Goal: Task Accomplishment & Management: Use online tool/utility

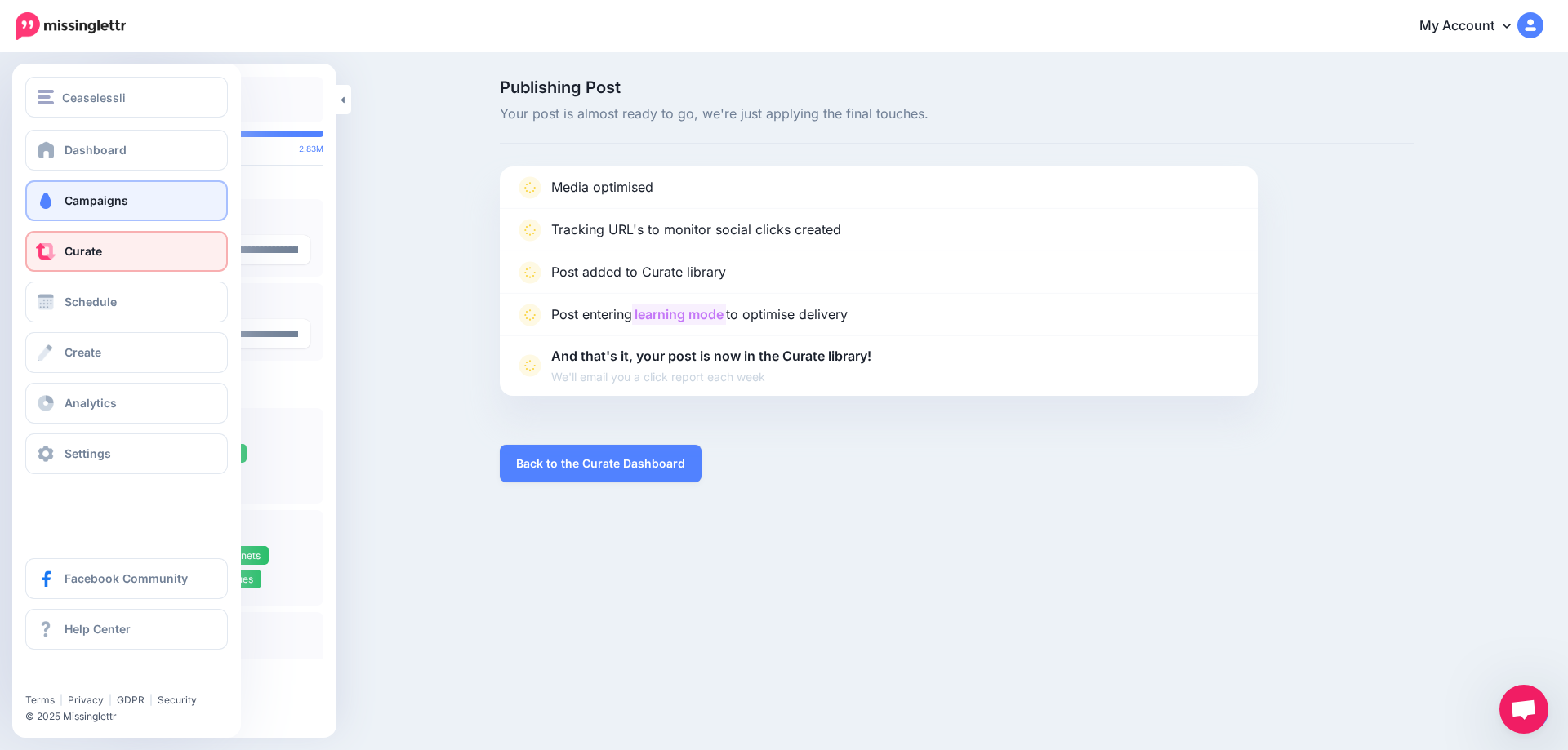
click at [72, 200] on span "Campaigns" at bounding box center [96, 201] width 64 height 14
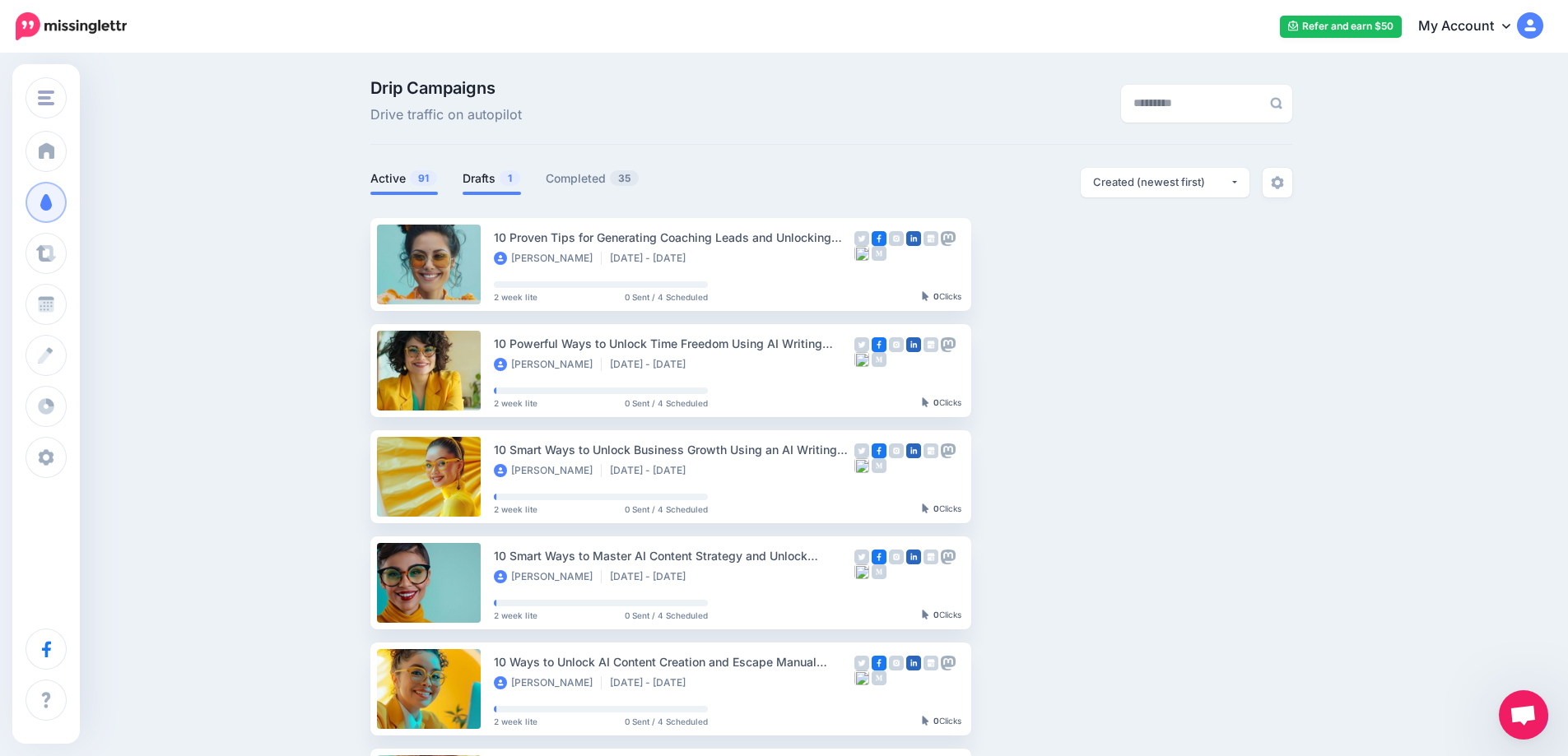
click at [486, 179] on link "Drafts 1" at bounding box center [492, 178] width 59 height 20
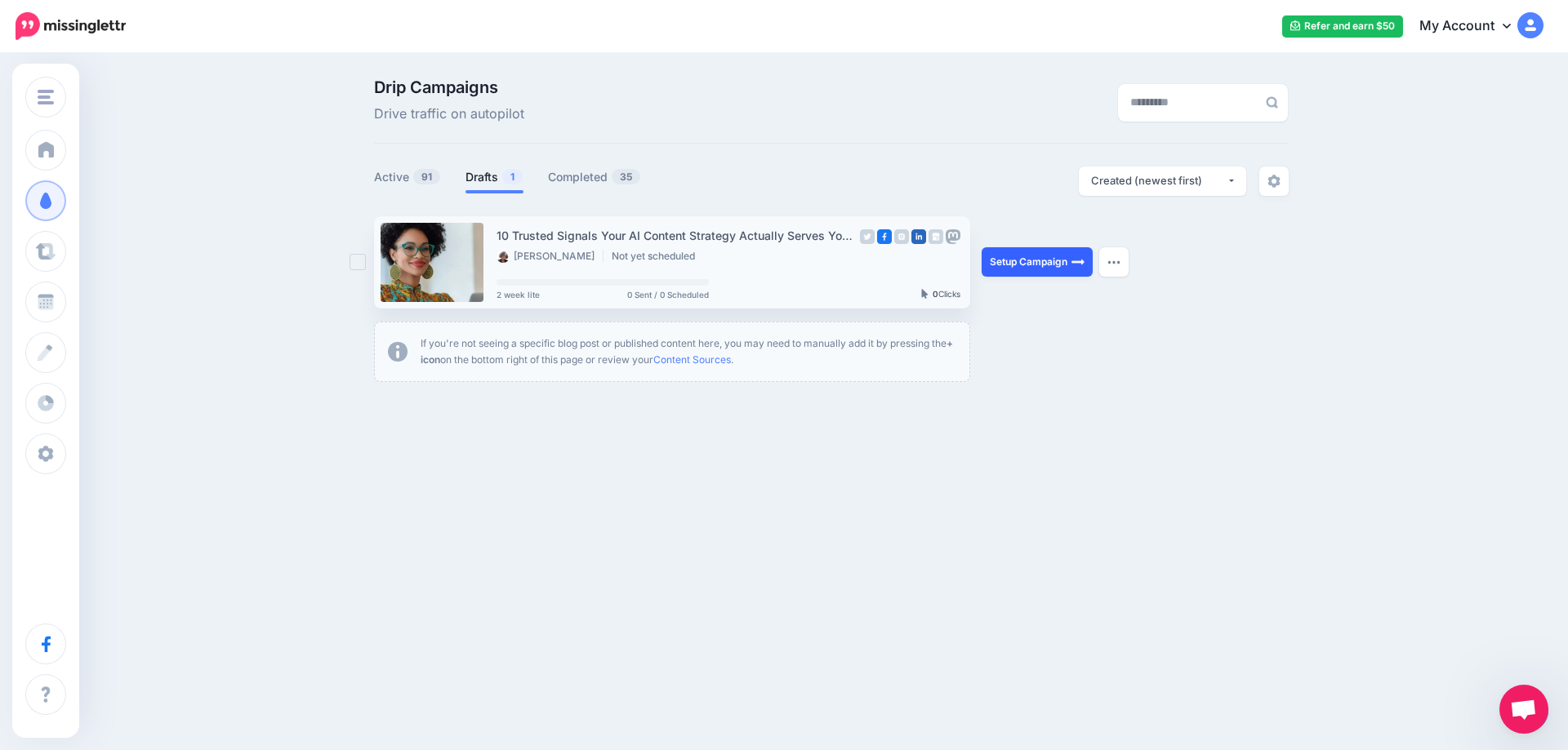
click at [1040, 258] on link "Setup Campaign" at bounding box center [1038, 261] width 111 height 29
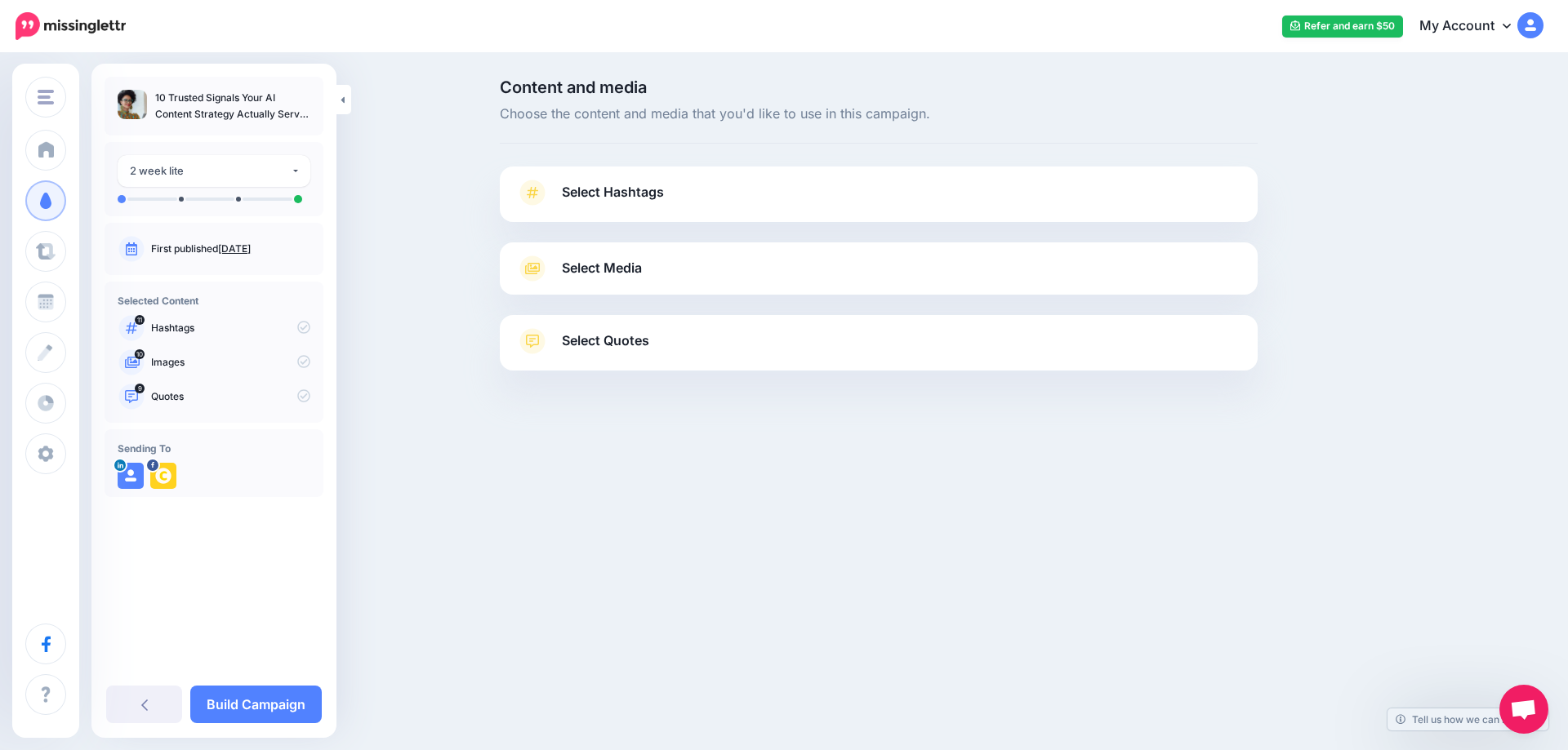
click at [251, 248] on link "Sept. 5, 2025" at bounding box center [234, 248] width 33 height 12
click at [631, 199] on span "Select Hashtags" at bounding box center [613, 192] width 103 height 22
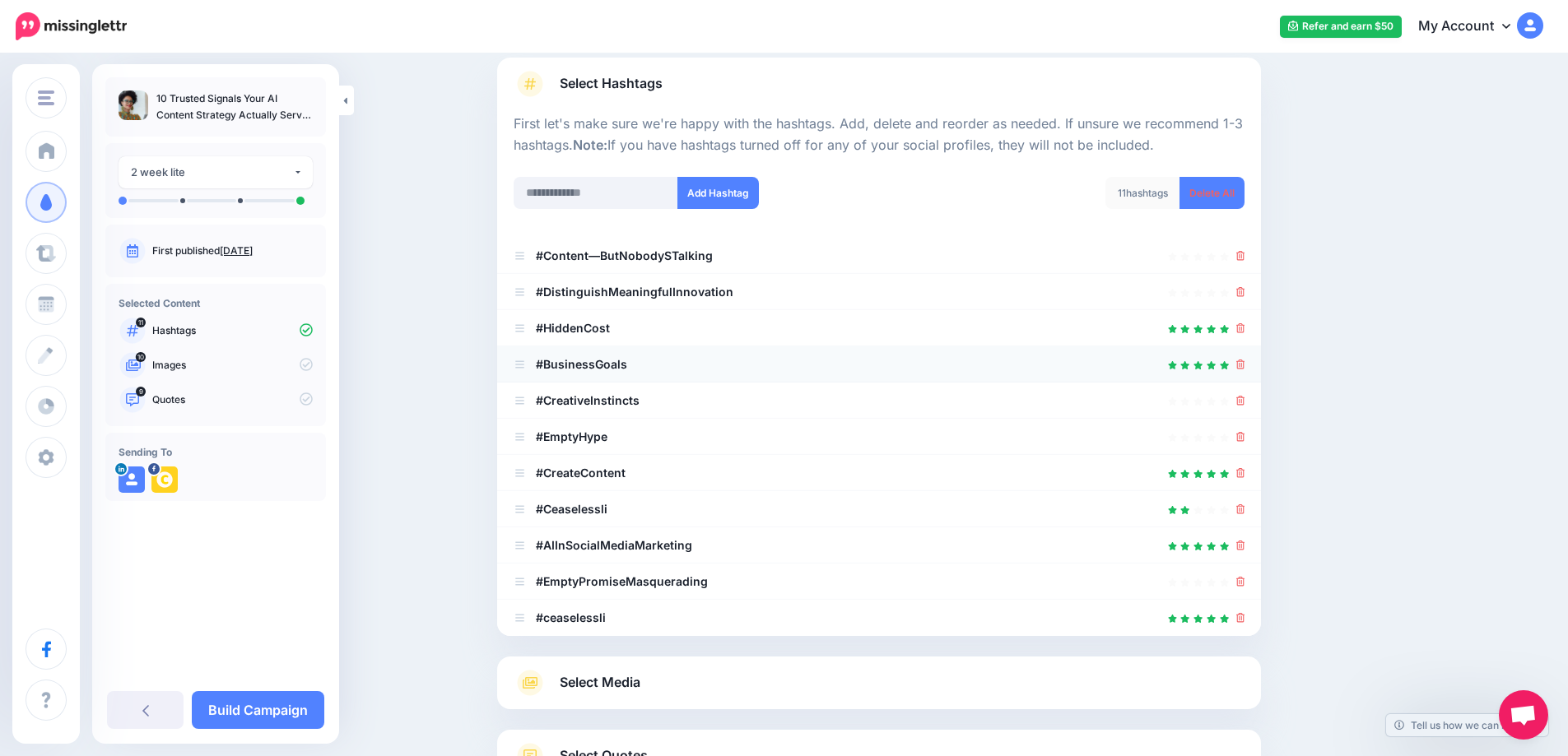
scroll to position [111, 0]
click at [1245, 330] on icon at bounding box center [1241, 327] width 9 height 10
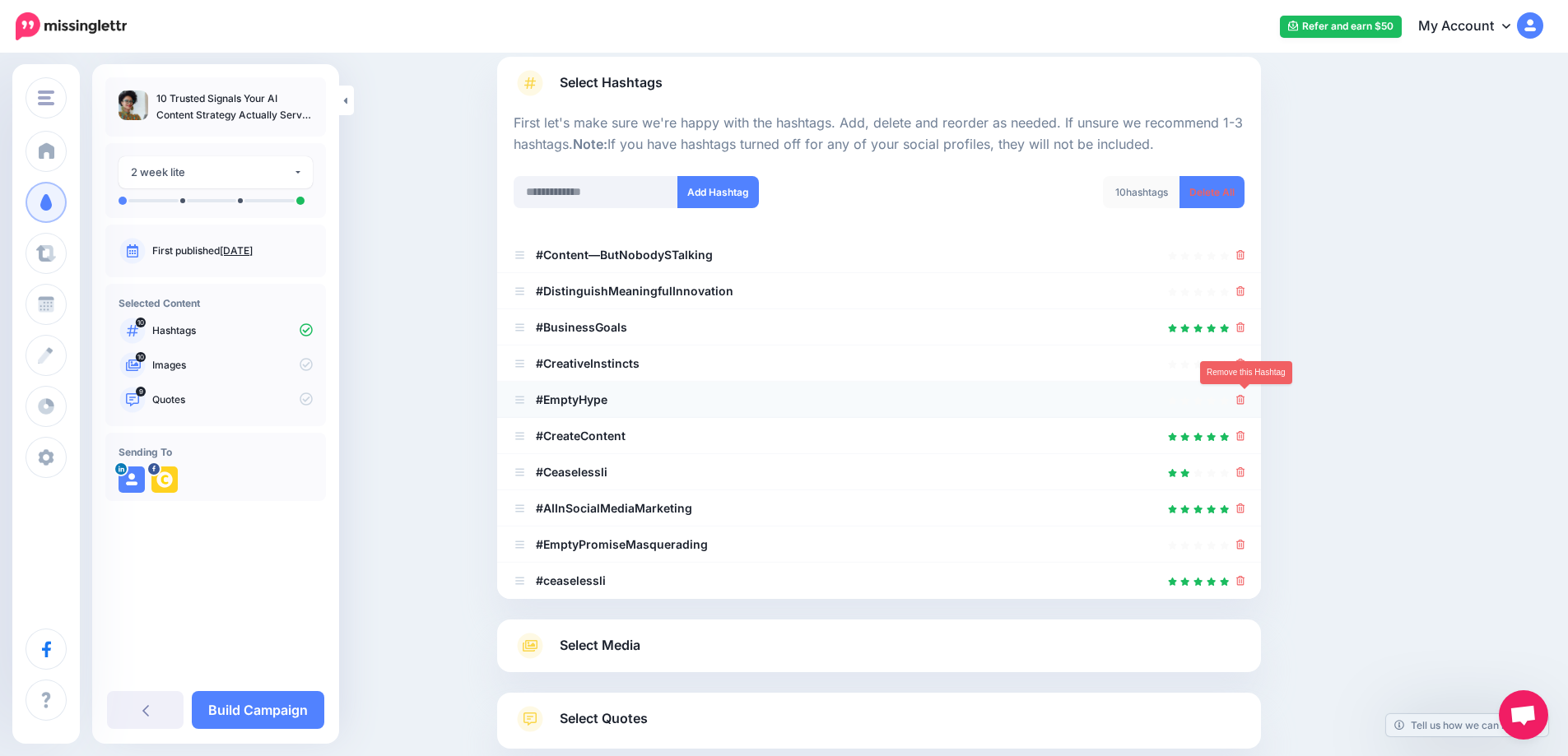
click at [1245, 403] on icon at bounding box center [1241, 400] width 9 height 10
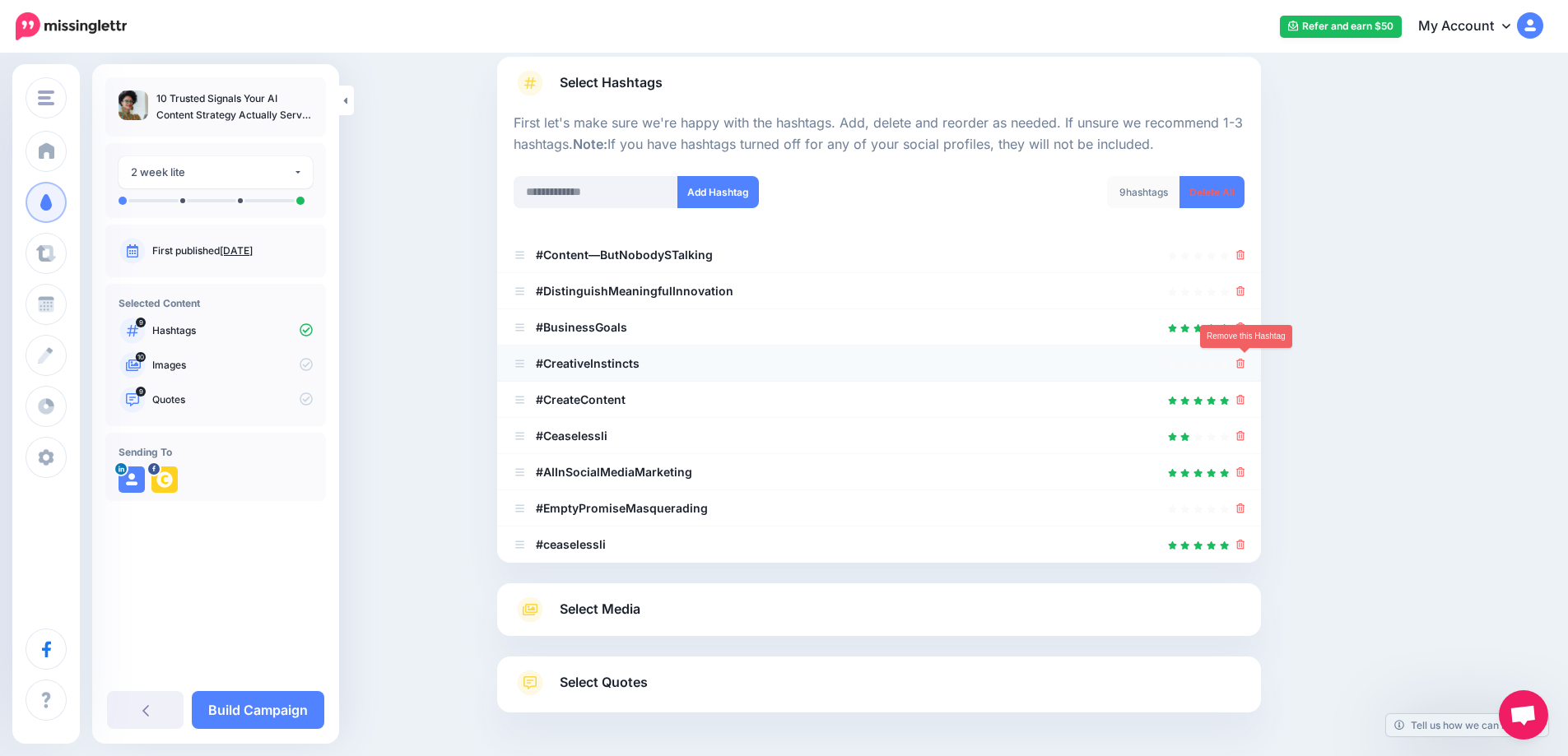
click at [1245, 367] on icon at bounding box center [1241, 363] width 9 height 10
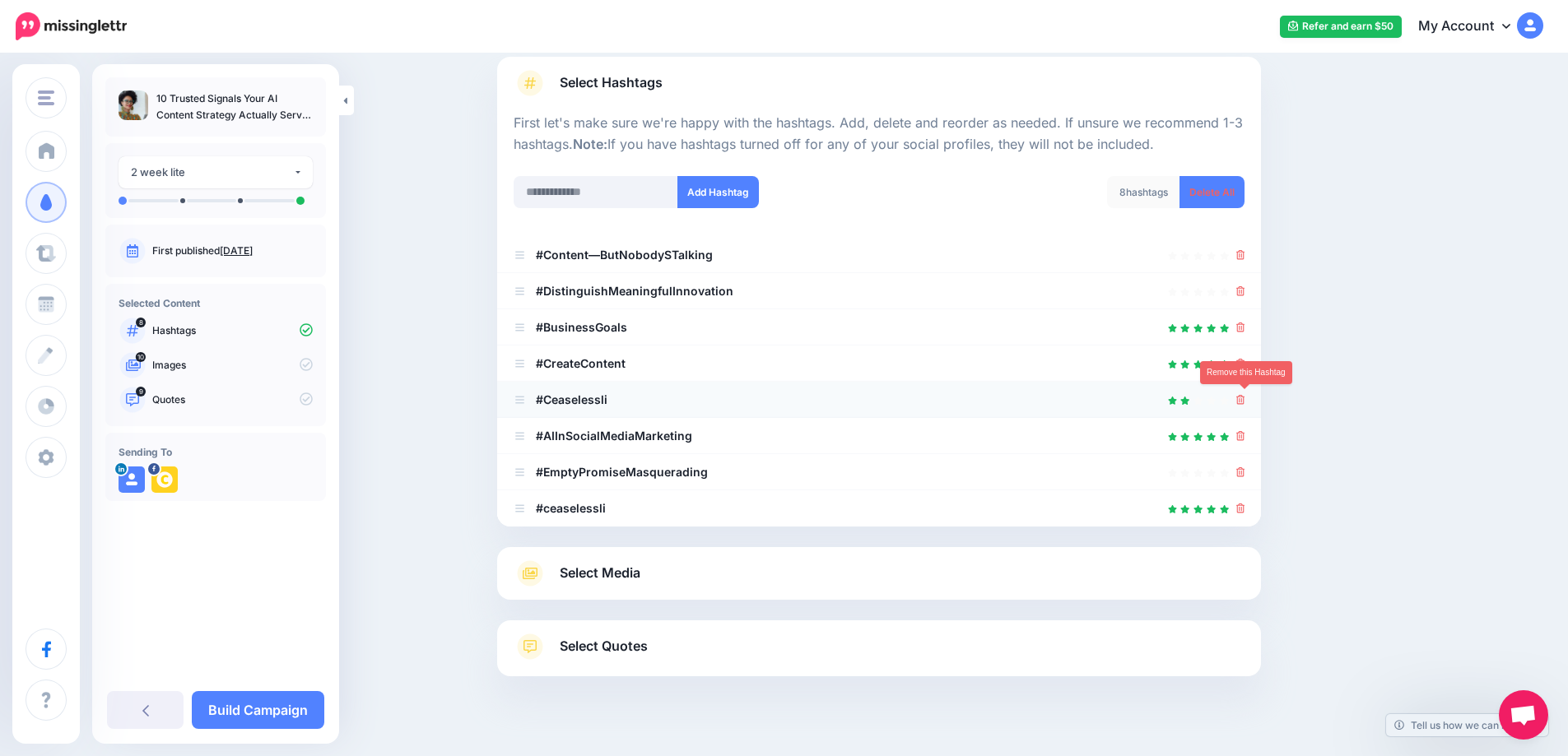
click at [1243, 403] on icon at bounding box center [1241, 400] width 9 height 10
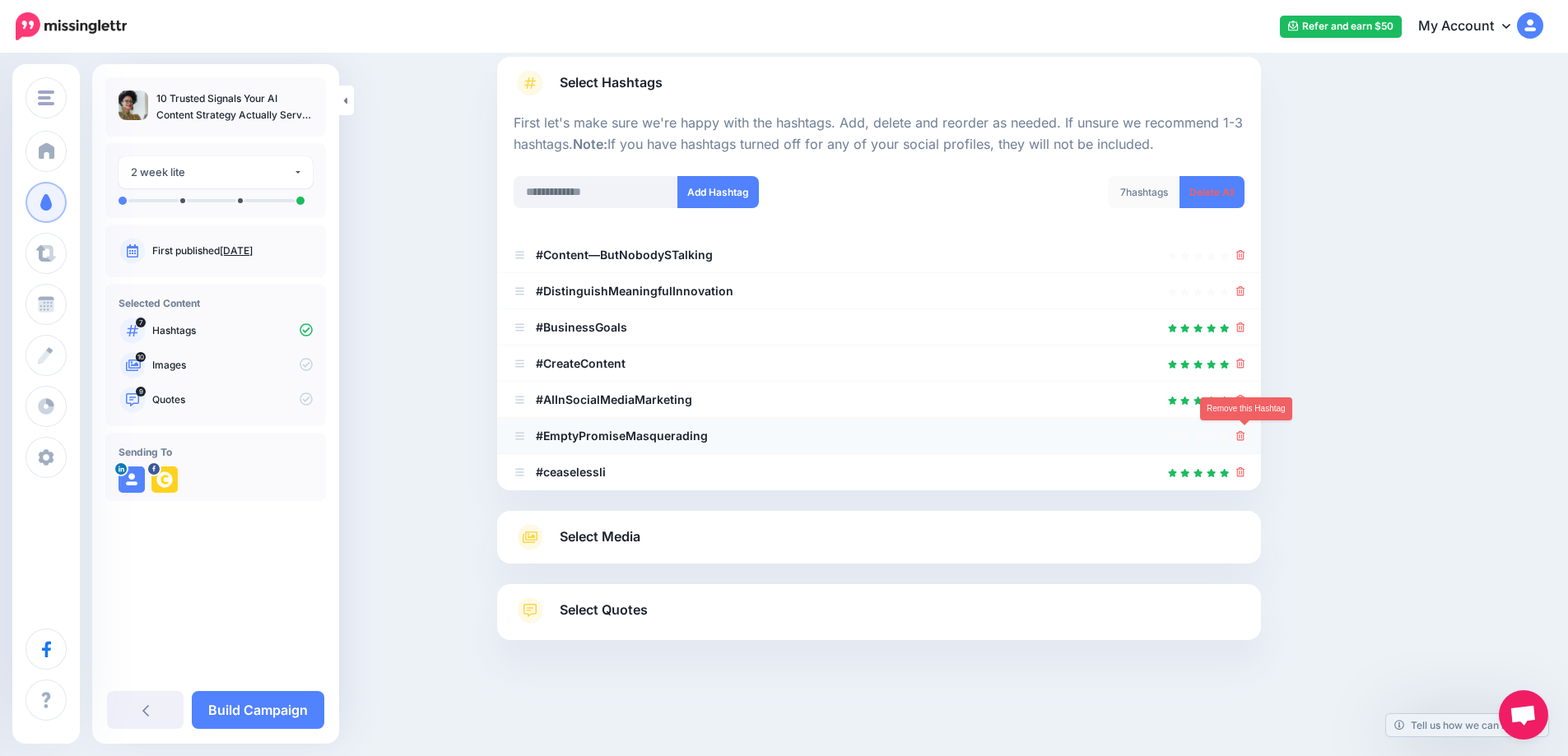
click at [1245, 435] on icon at bounding box center [1241, 435] width 9 height 10
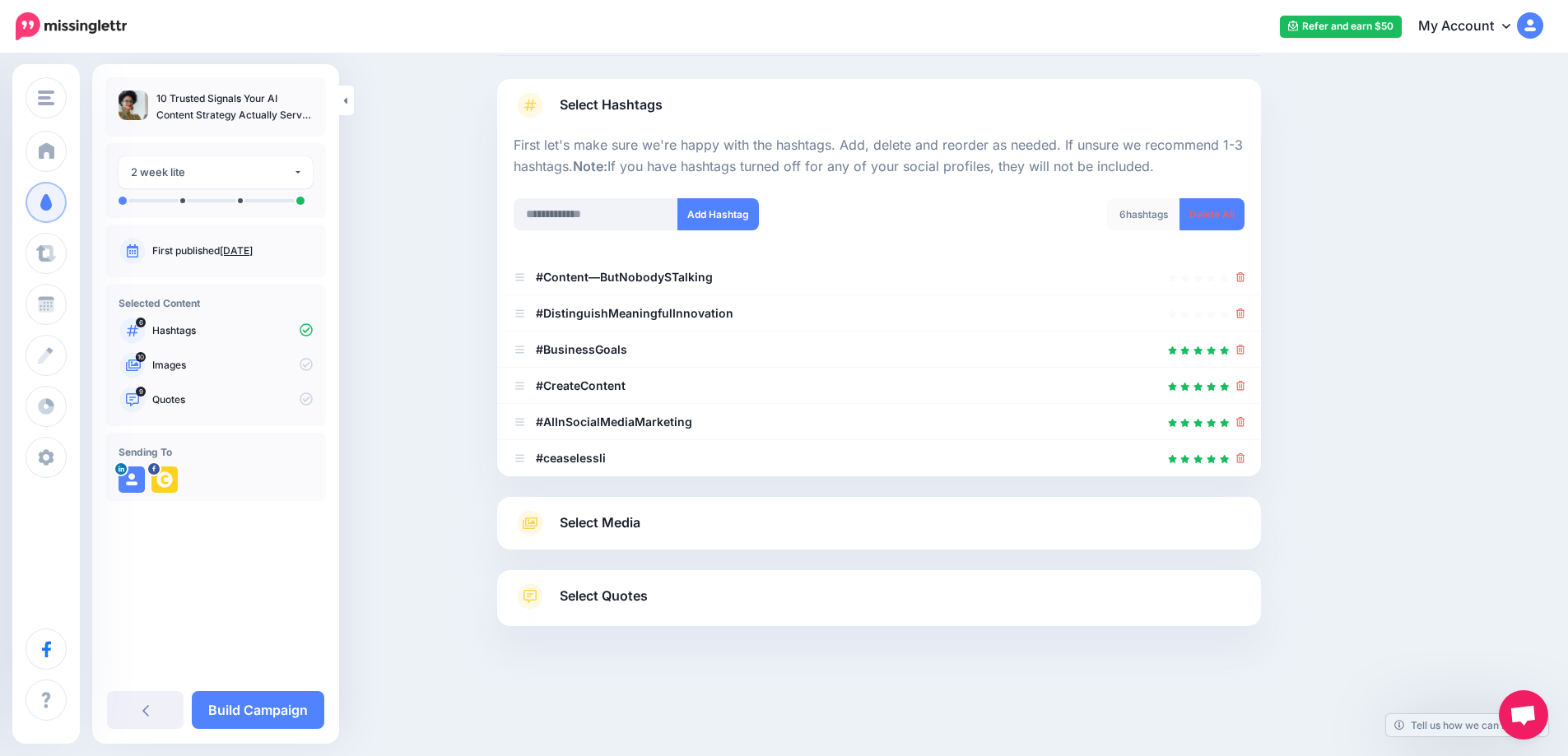
scroll to position [89, 0]
click at [1245, 315] on icon at bounding box center [1241, 313] width 9 height 10
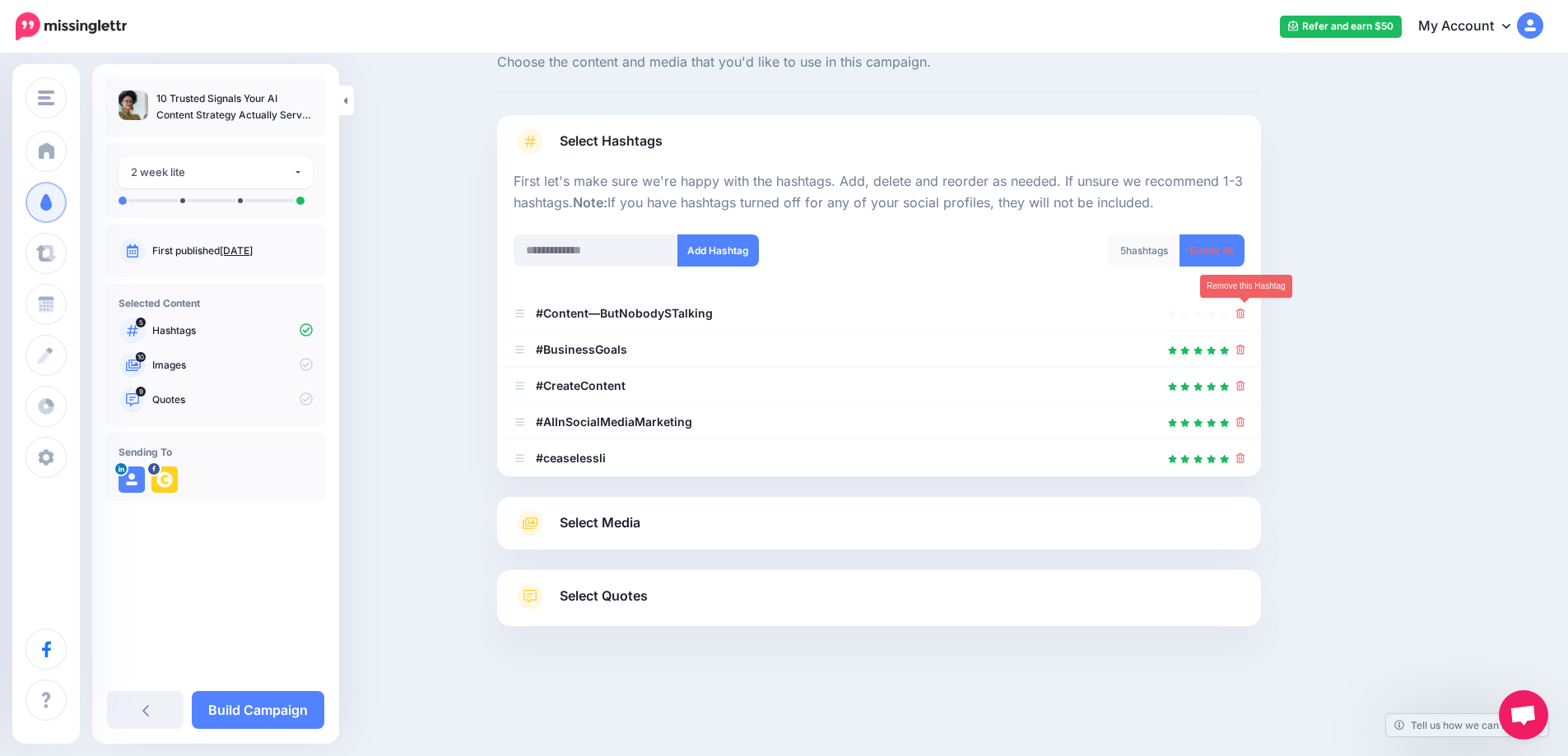
scroll to position [53, 0]
click at [637, 520] on span "Select Media" at bounding box center [600, 523] width 81 height 22
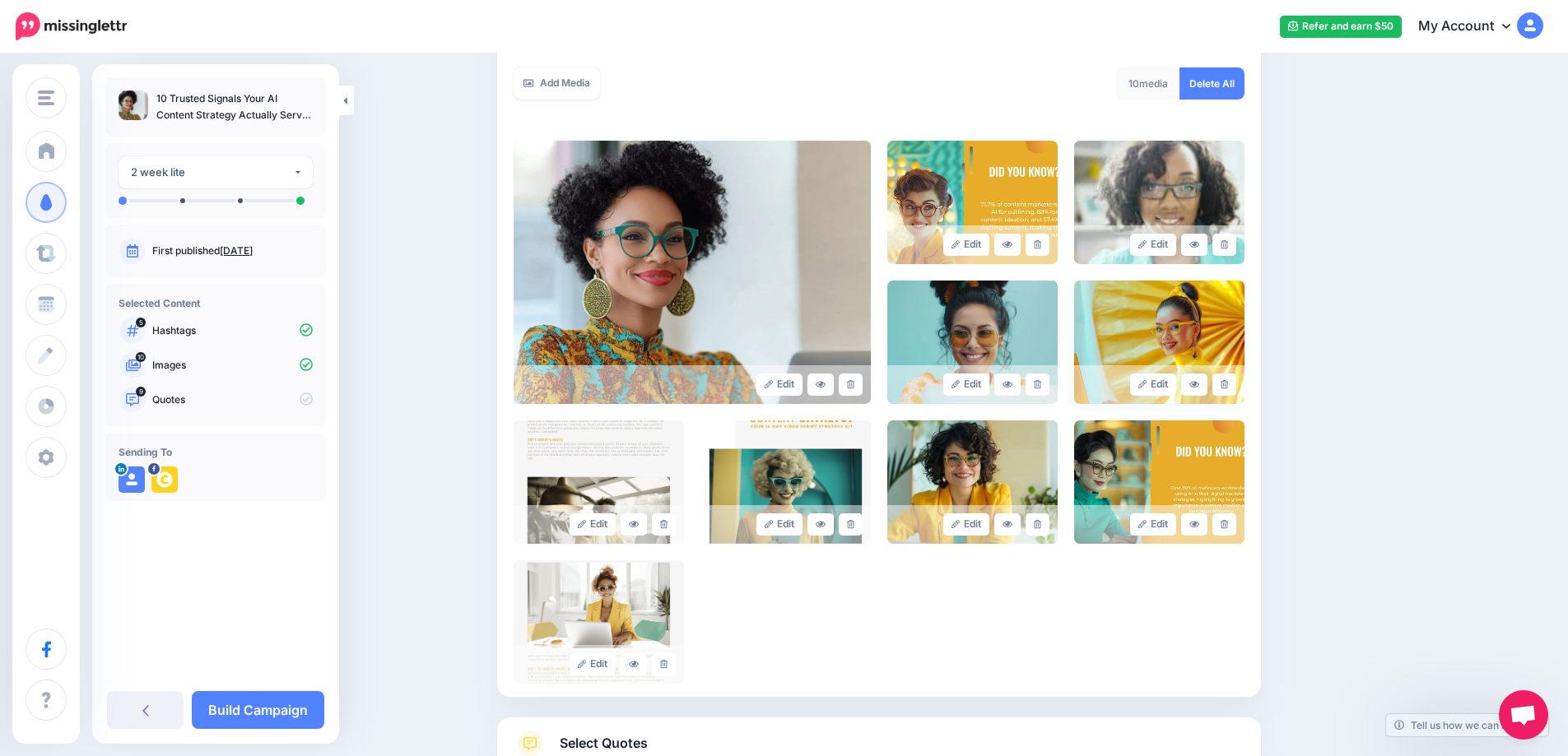
scroll to position [290, 0]
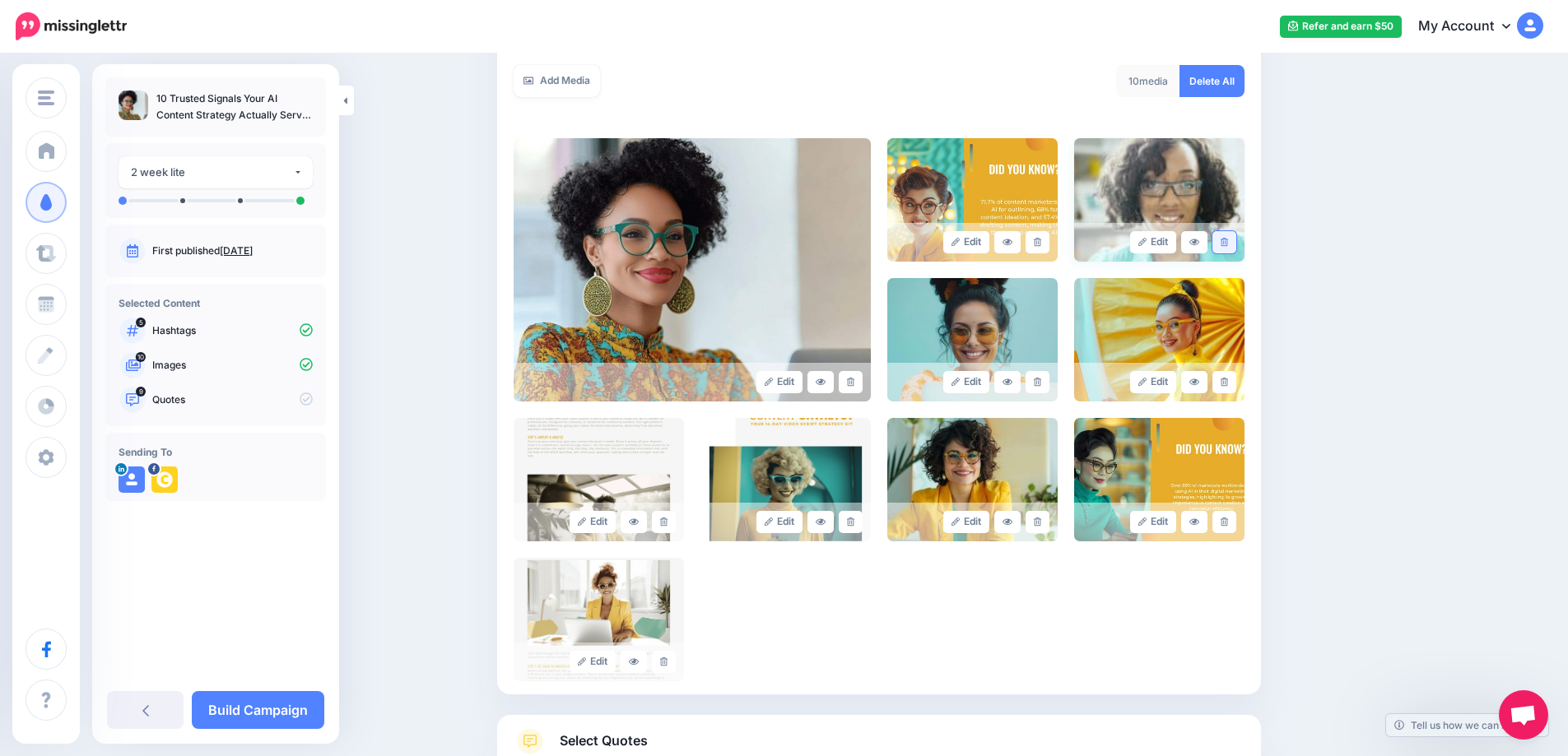
click at [1236, 242] on link at bounding box center [1224, 242] width 24 height 22
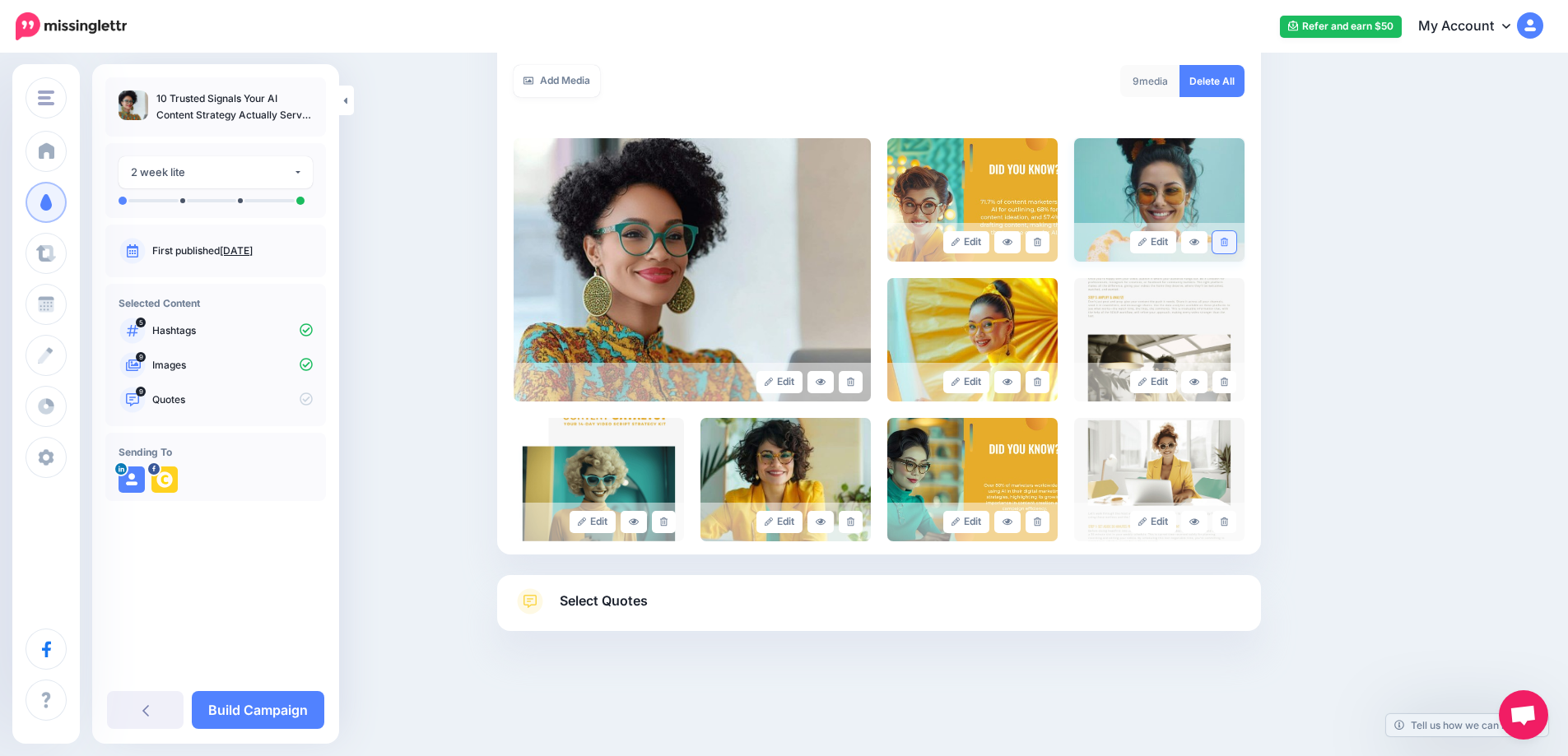
click at [1237, 238] on link at bounding box center [1224, 242] width 24 height 22
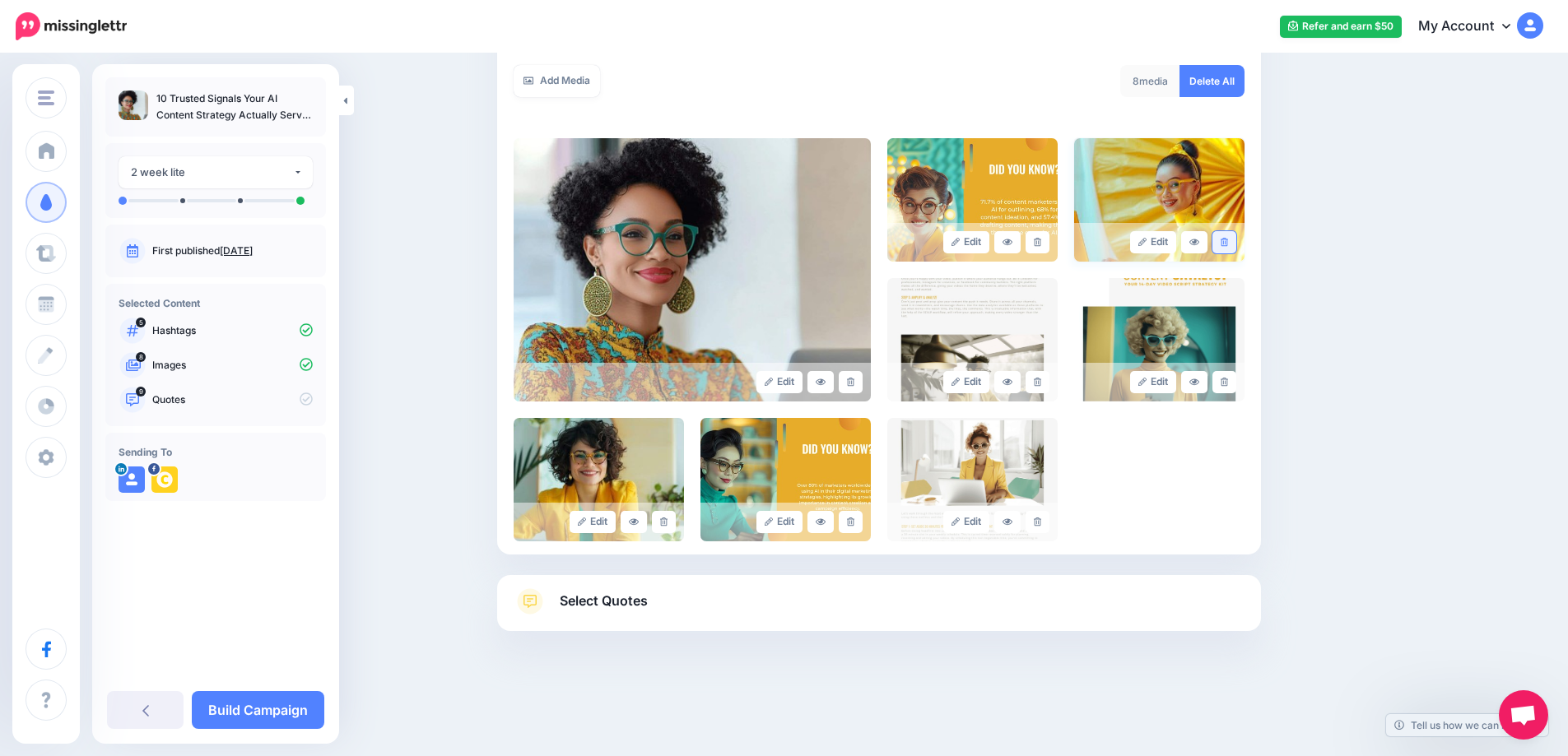
click at [1229, 243] on icon at bounding box center [1224, 242] width 7 height 9
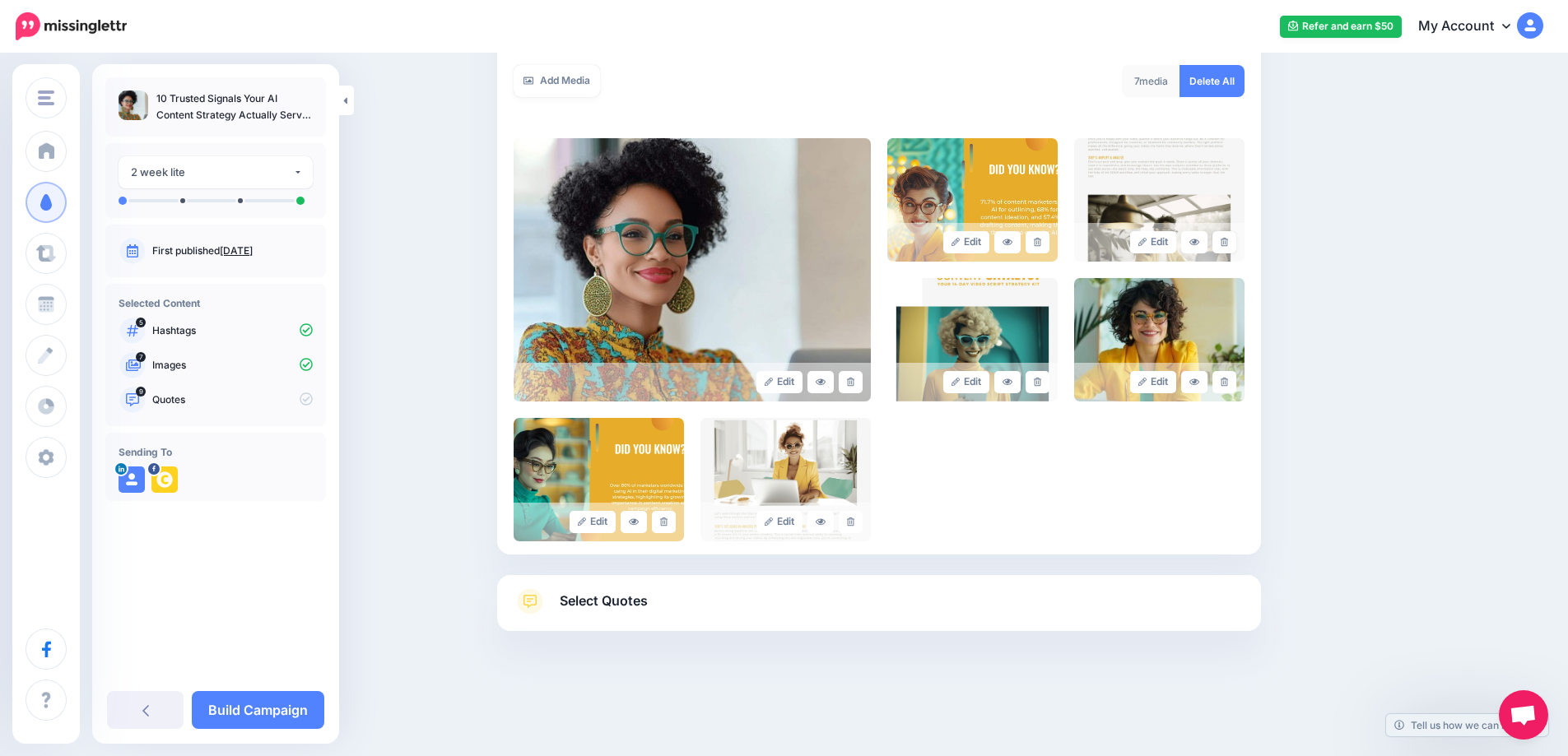
drag, startPoint x: 1230, startPoint y: 248, endPoint x: 1181, endPoint y: 272, distance: 54.6
click at [1230, 248] on link at bounding box center [1224, 242] width 24 height 22
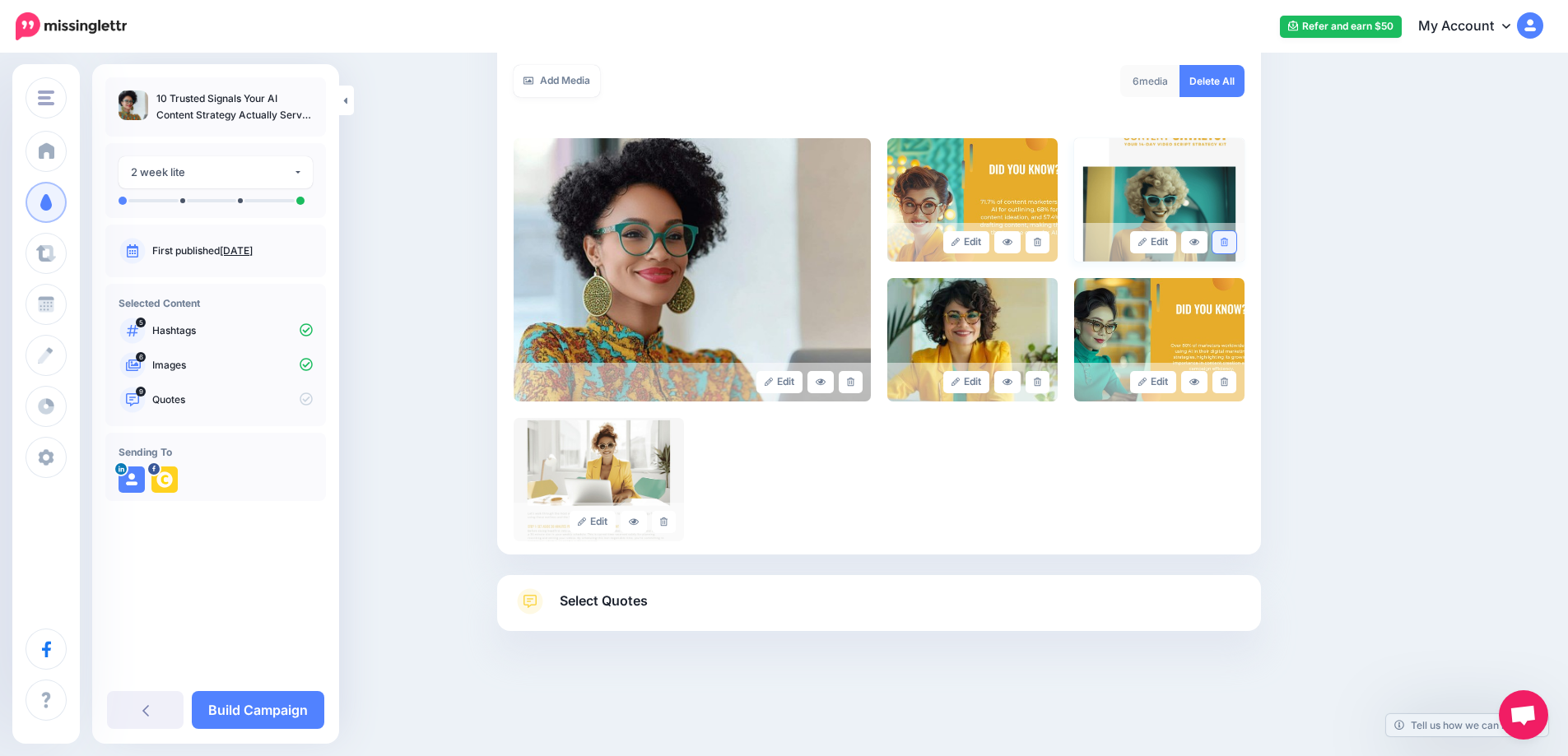
click at [1229, 248] on link at bounding box center [1224, 242] width 24 height 22
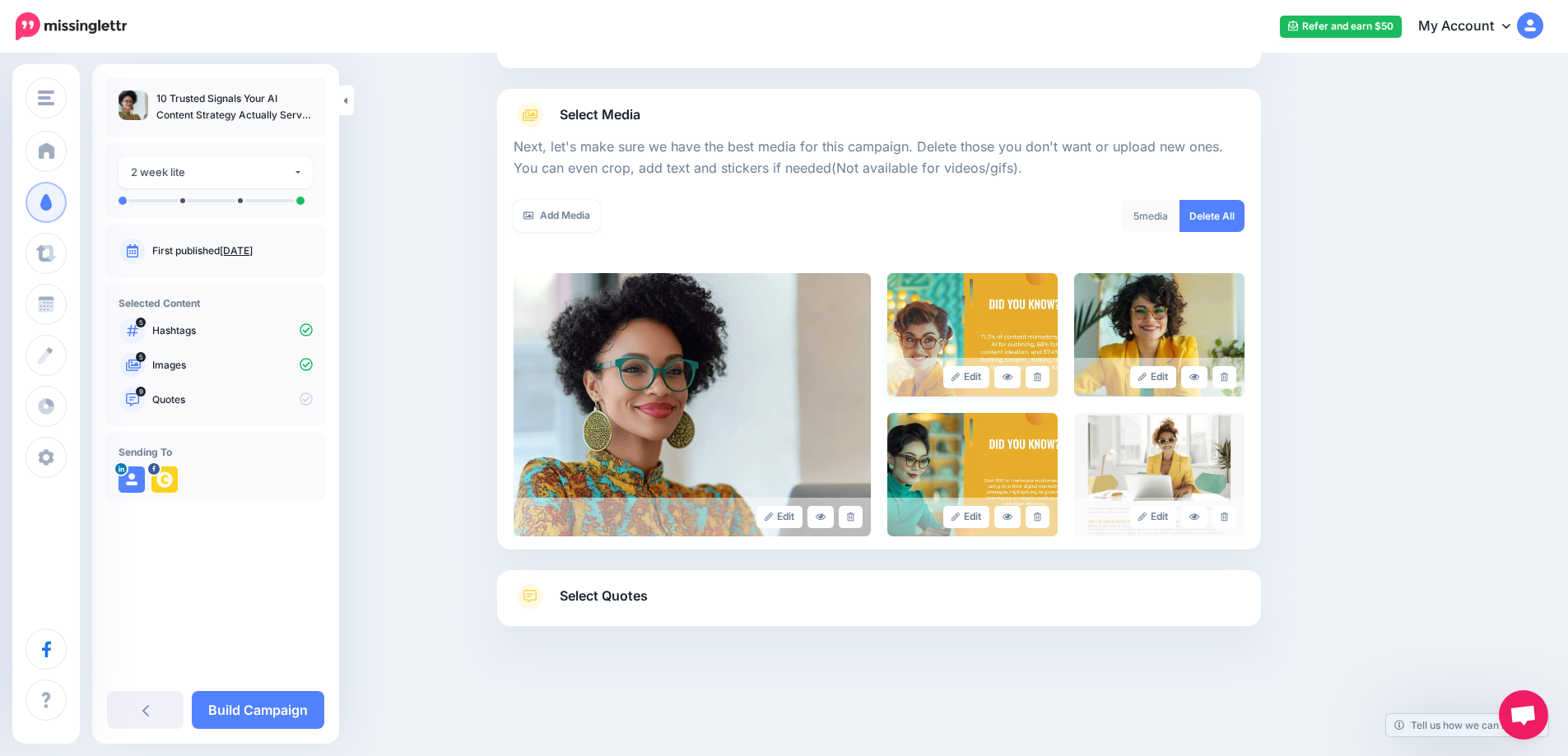
scroll to position [156, 0]
click at [1226, 377] on link at bounding box center [1224, 377] width 24 height 22
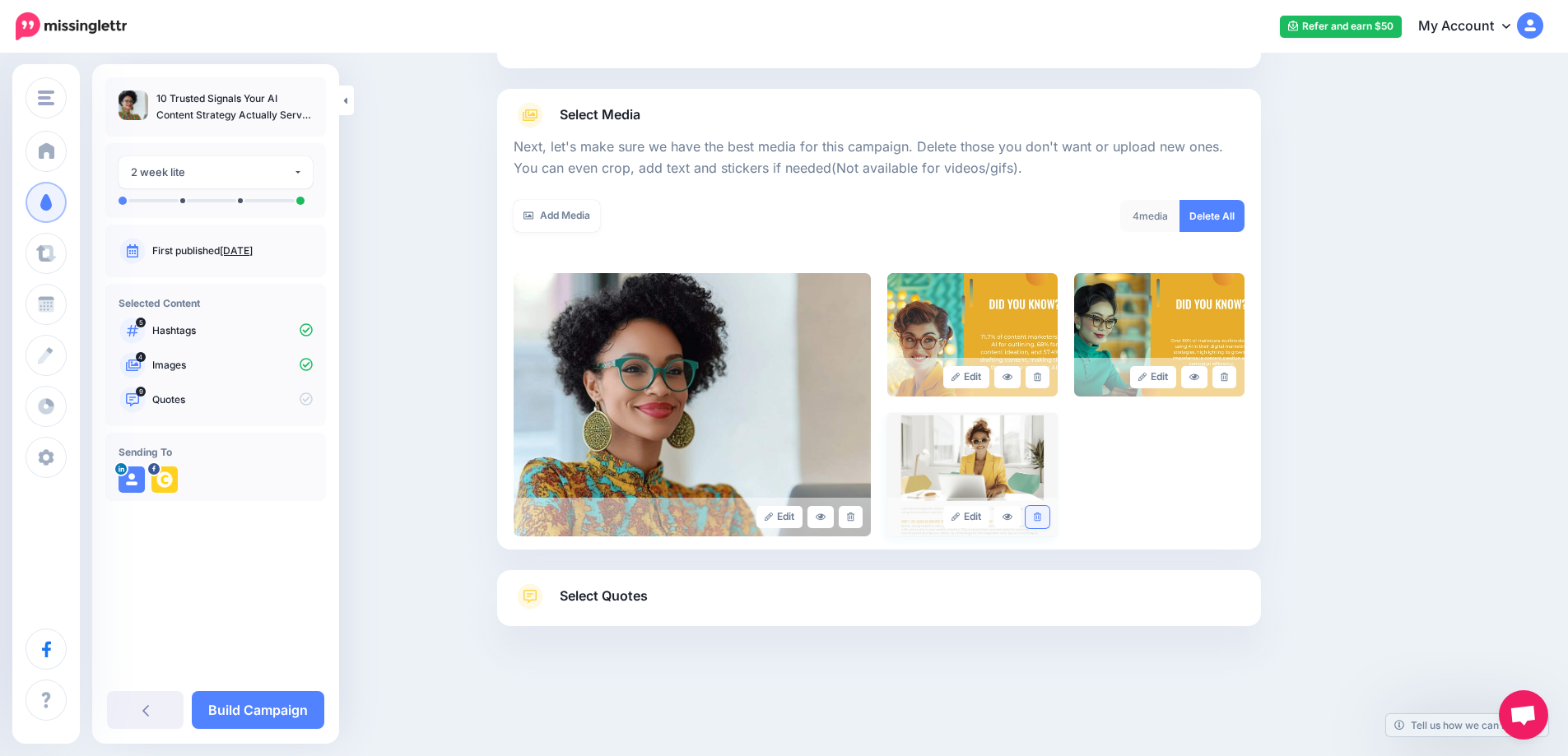
click at [1039, 518] on link at bounding box center [1037, 516] width 24 height 22
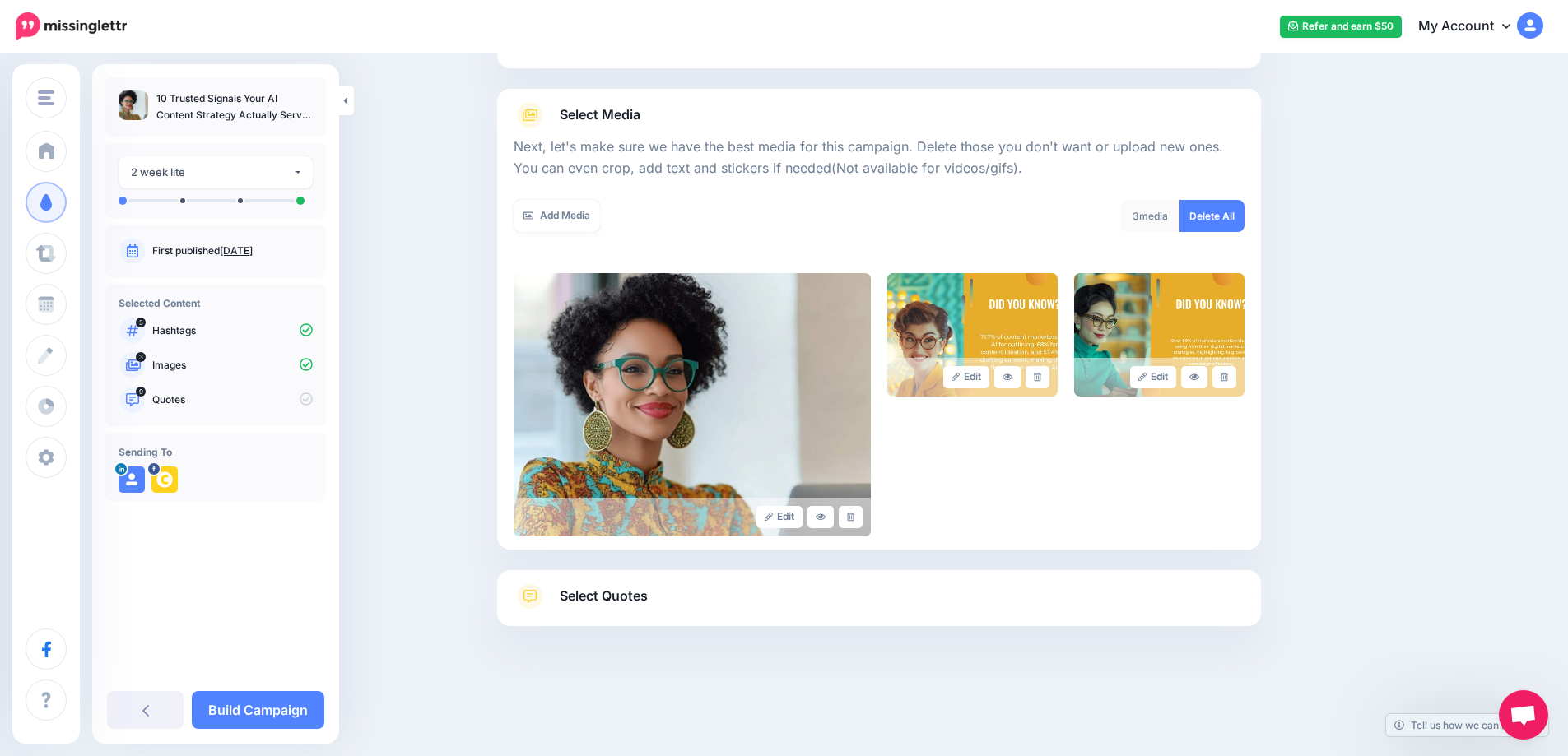
click at [617, 601] on span "Select Quotes" at bounding box center [603, 596] width 88 height 22
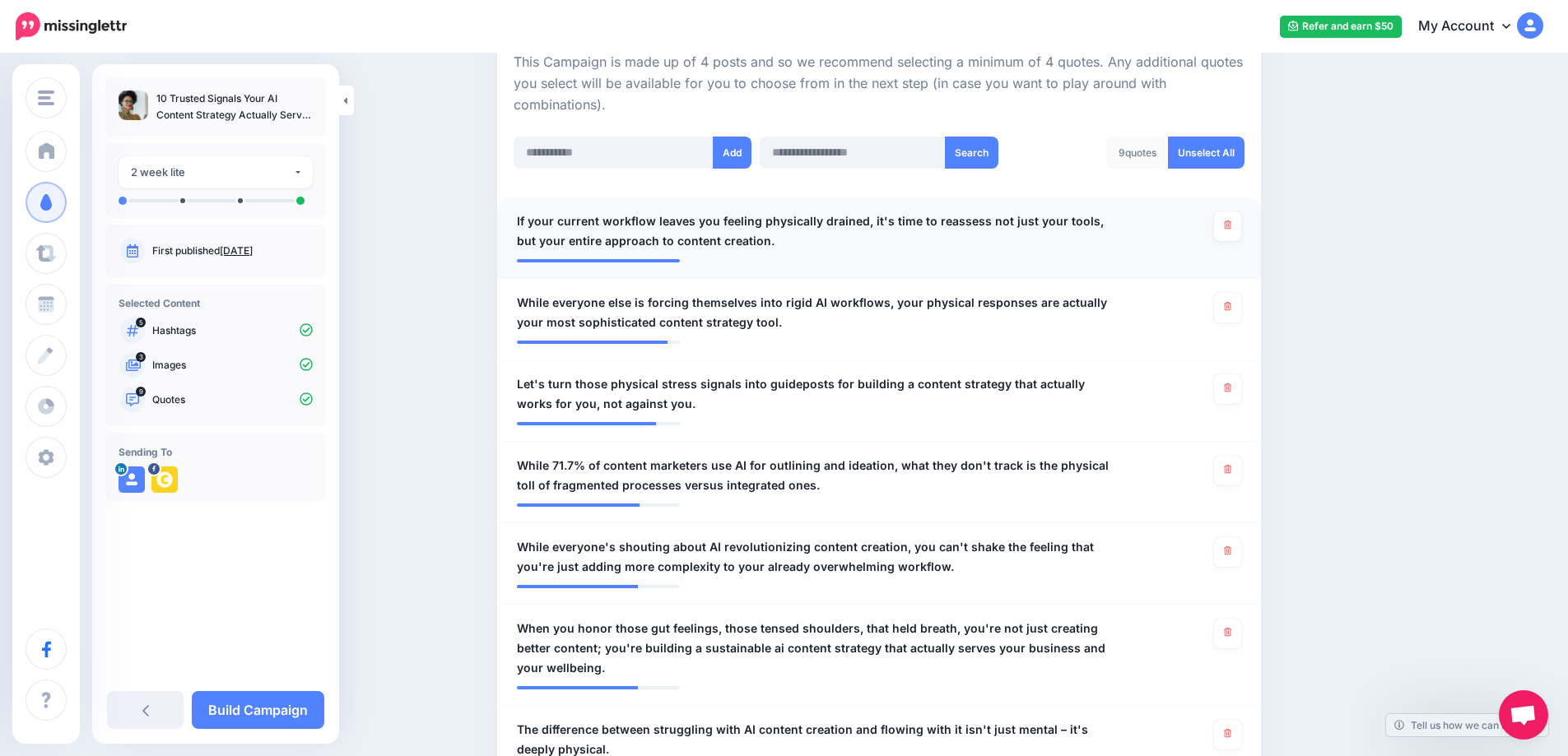
scroll to position [377, 0]
click at [1205, 159] on link "Unselect All" at bounding box center [1206, 153] width 77 height 32
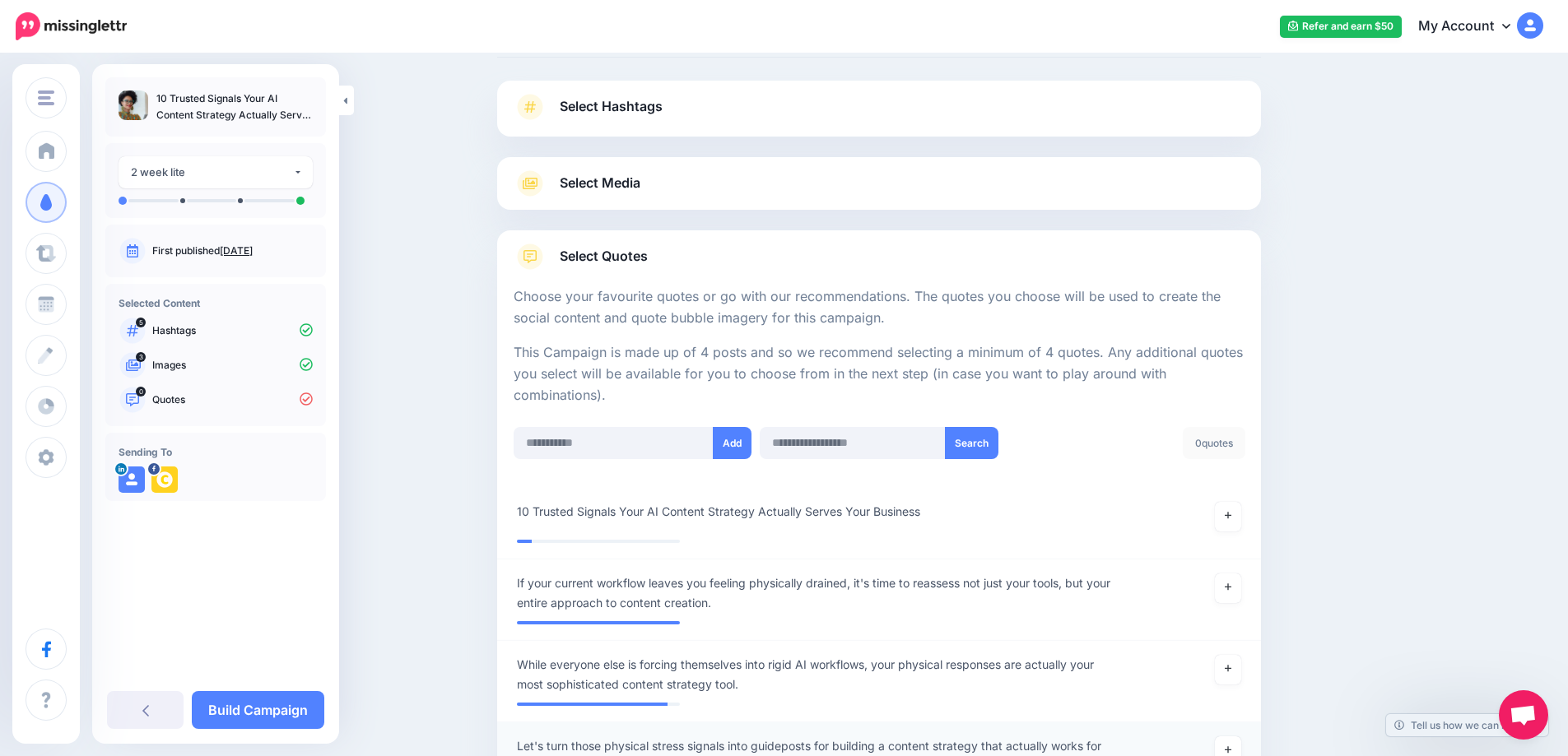
scroll to position [93, 0]
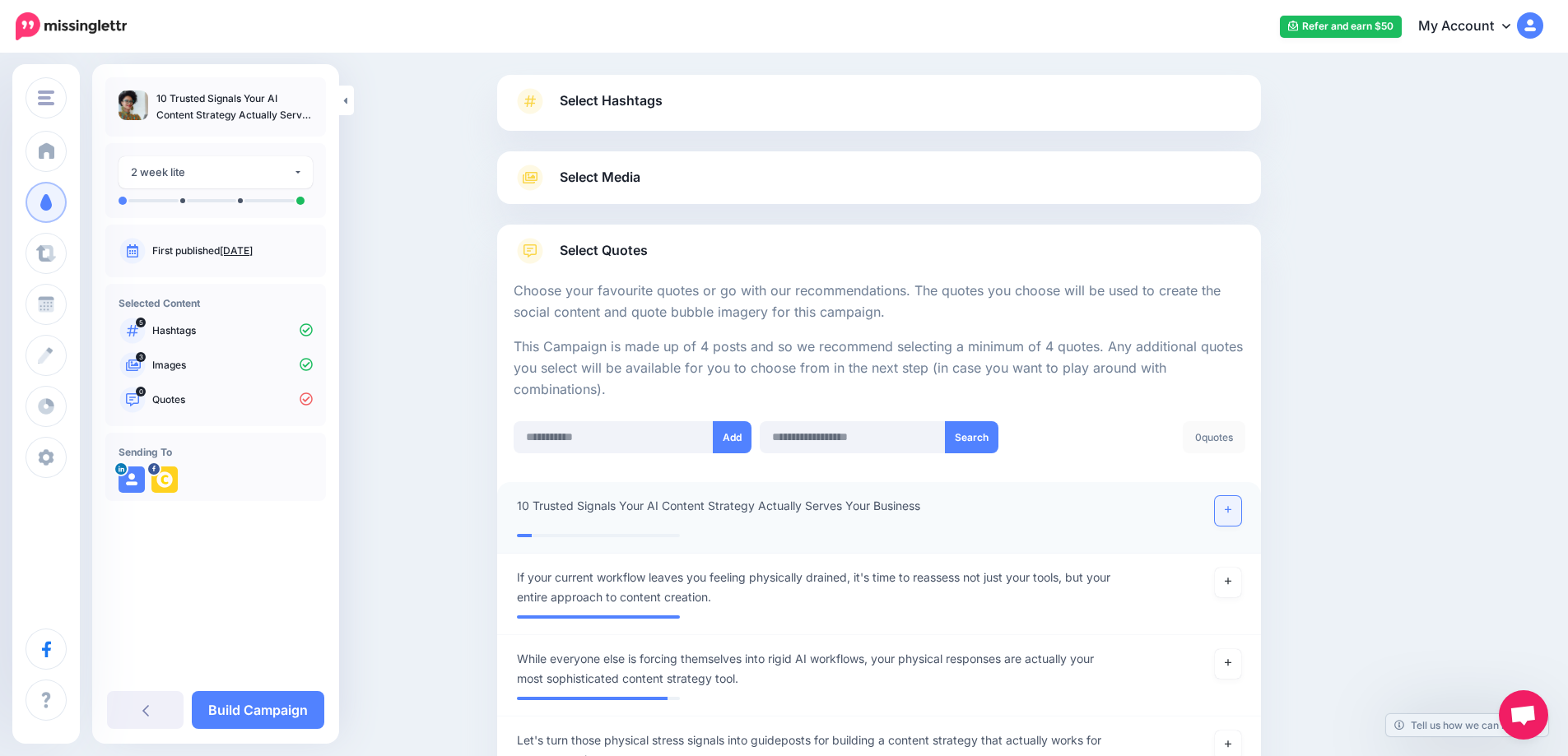
click at [1239, 509] on link at bounding box center [1229, 510] width 27 height 29
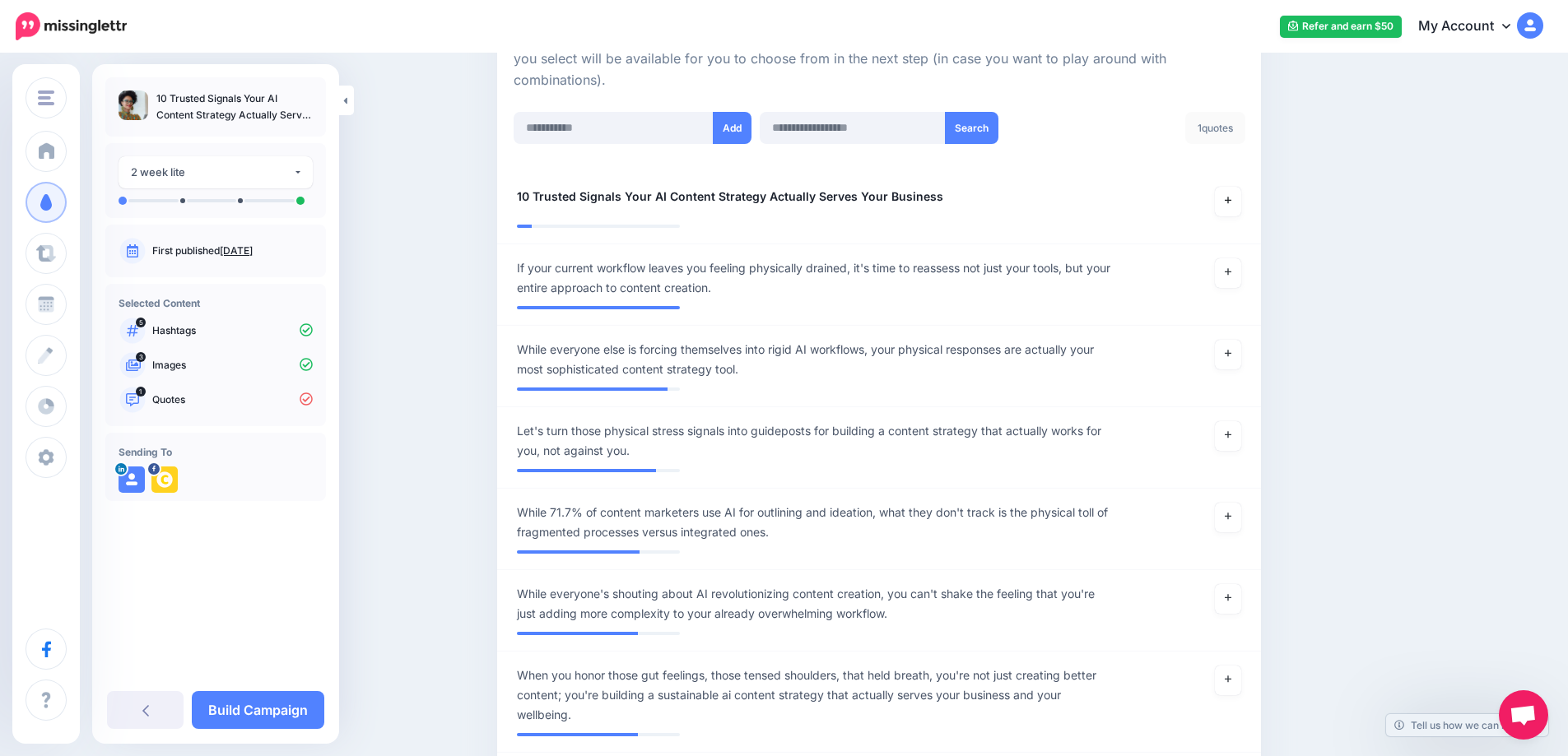
scroll to position [404, 0]
click at [1229, 521] on link at bounding box center [1229, 516] width 27 height 29
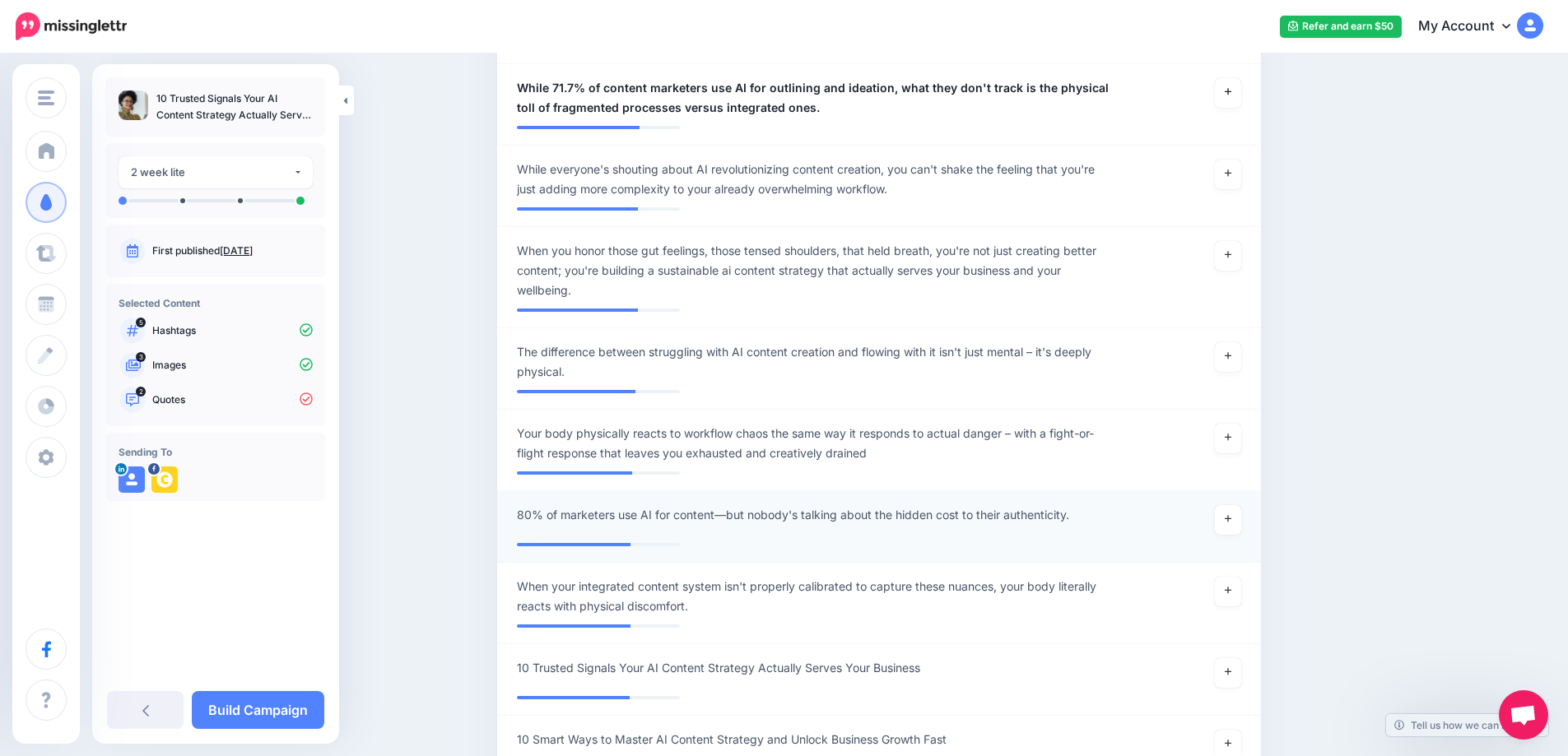
scroll to position [829, 0]
click at [1231, 521] on icon at bounding box center [1228, 516] width 6 height 9
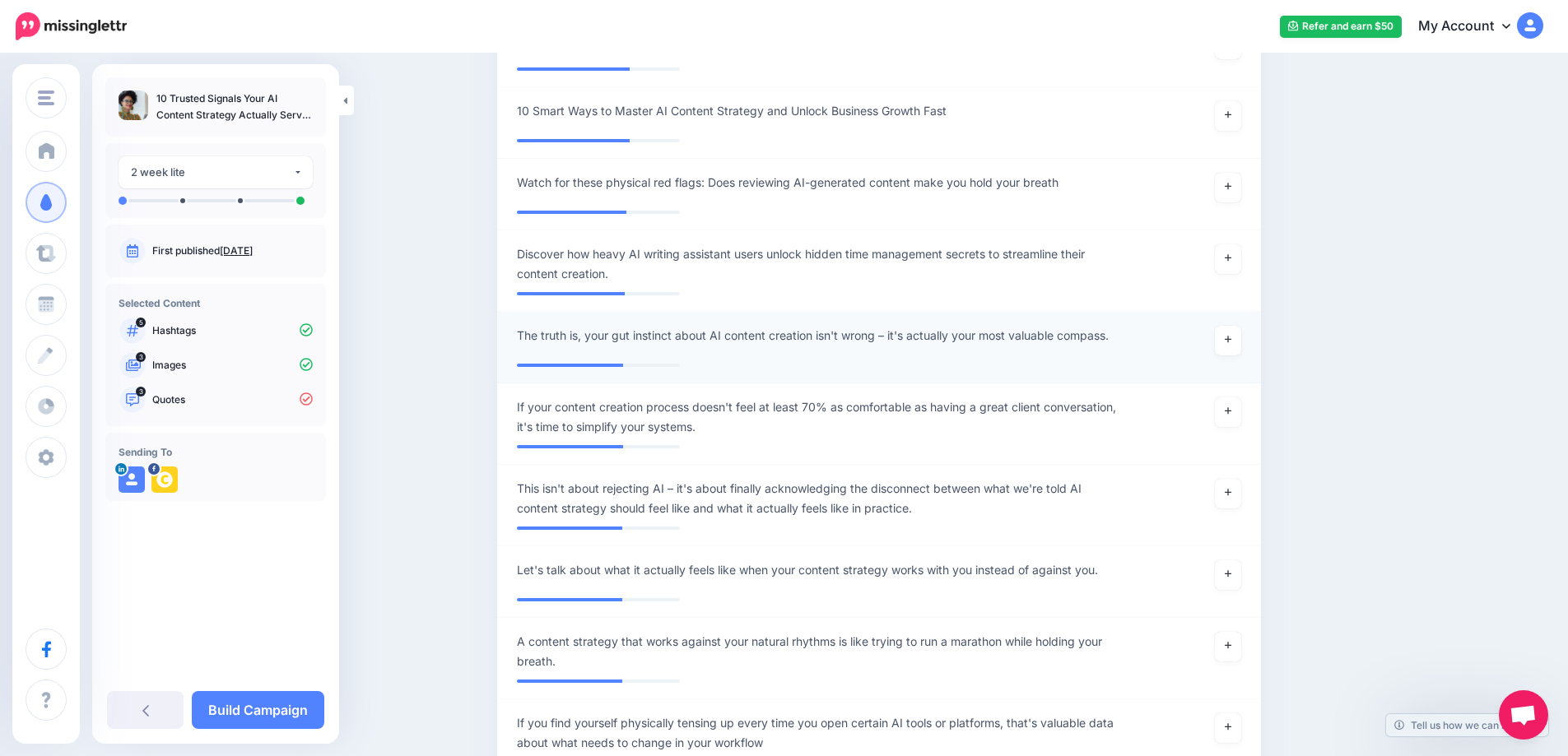
scroll to position [1459, 0]
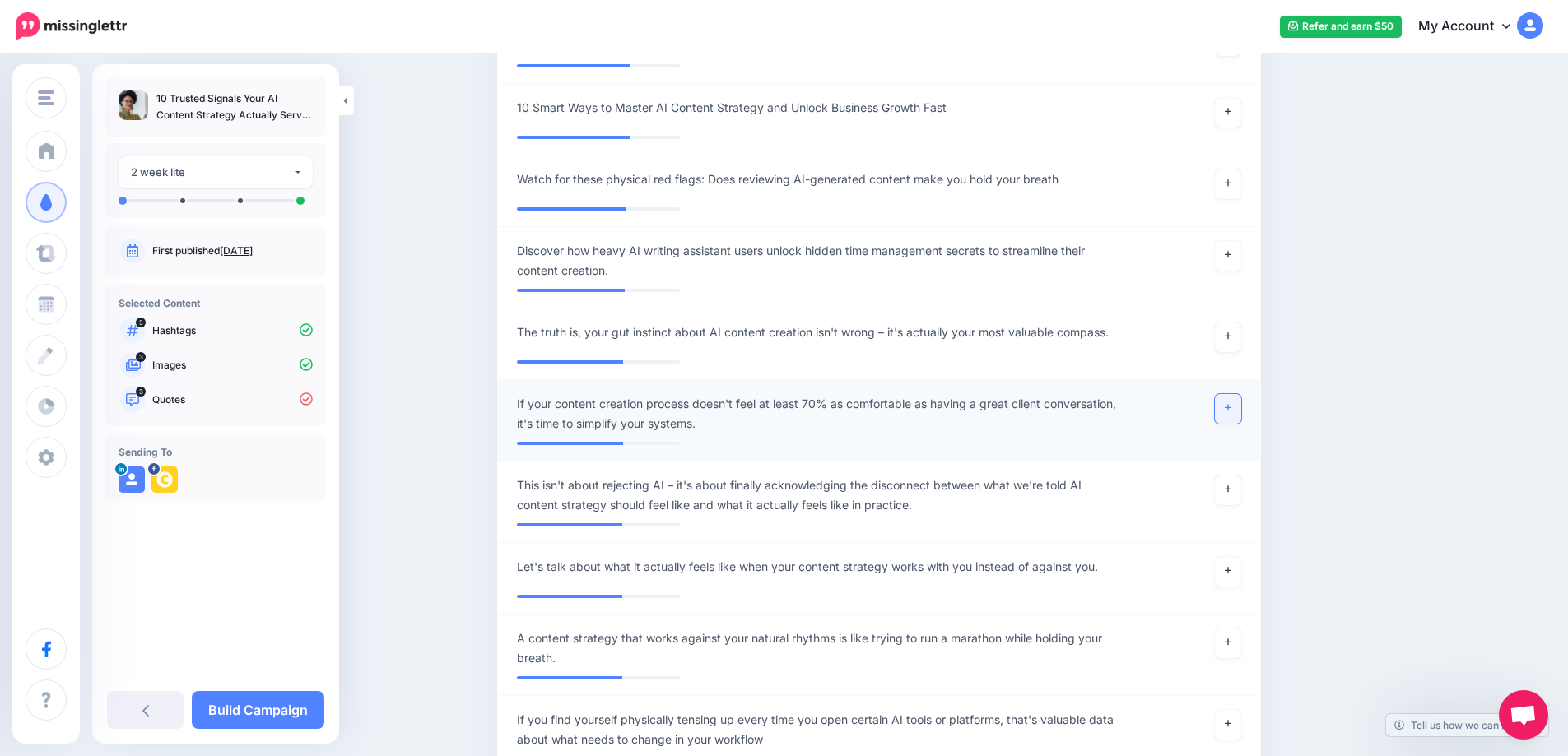
click at [1237, 416] on link at bounding box center [1229, 409] width 27 height 29
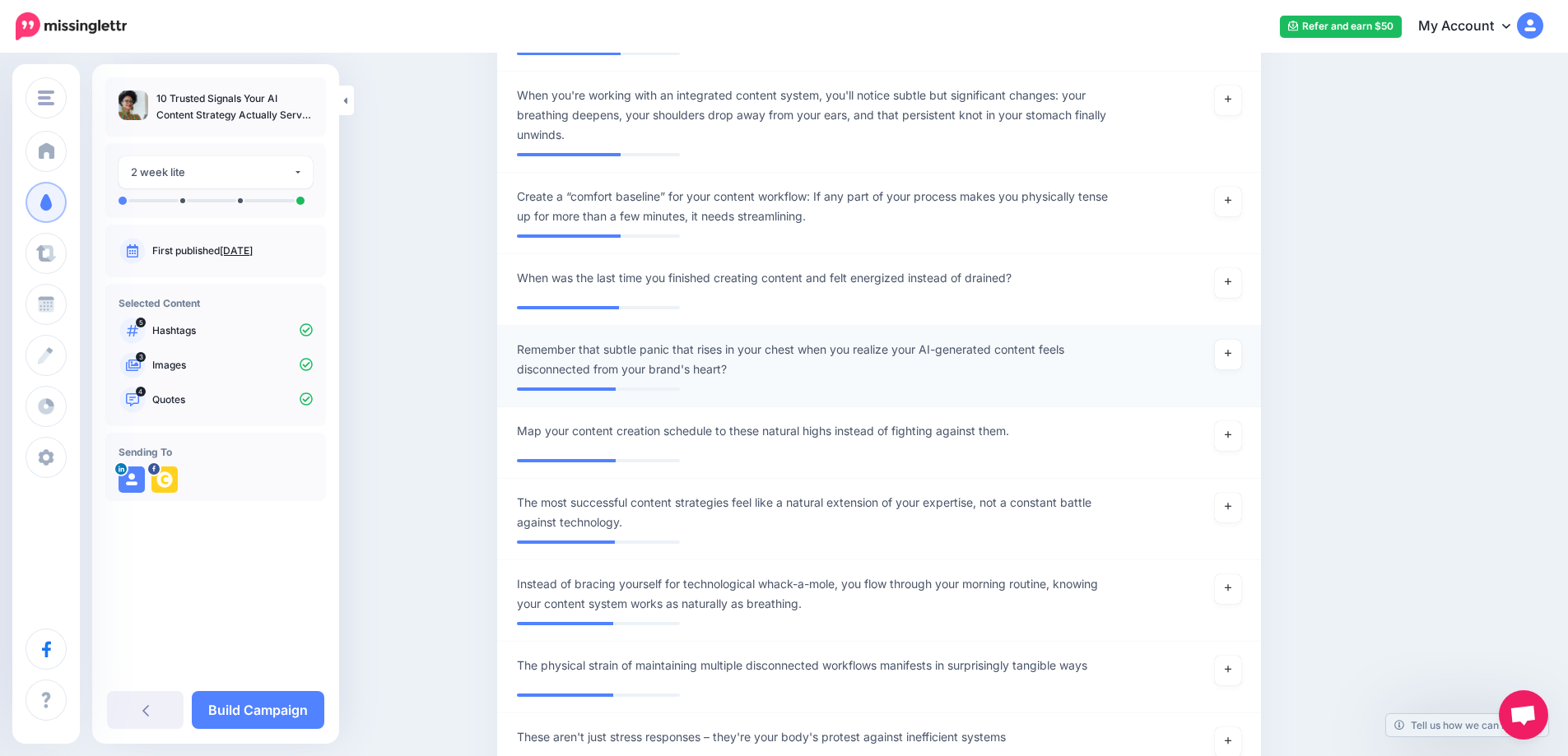
scroll to position [2309, 0]
click at [1232, 515] on link at bounding box center [1229, 507] width 27 height 29
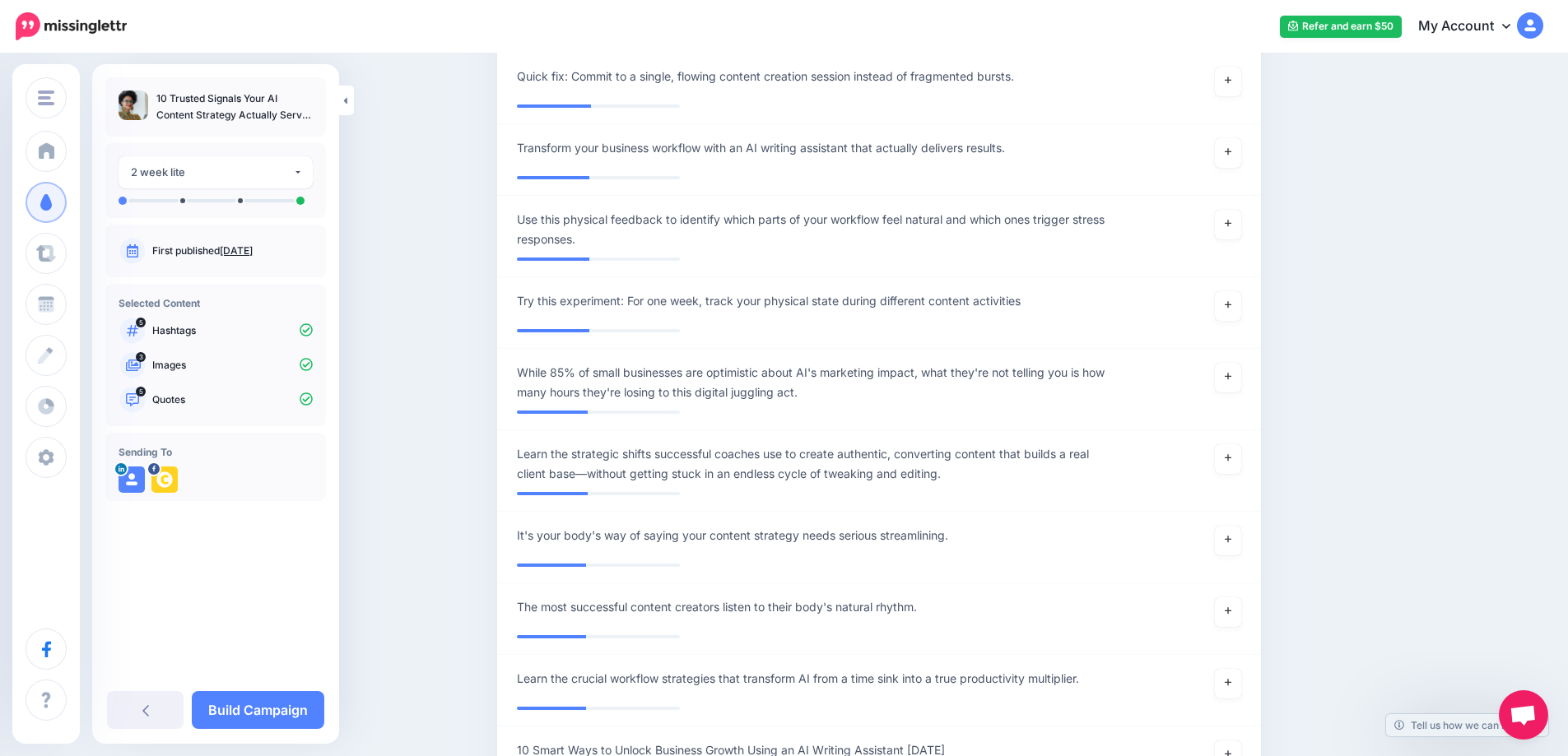
scroll to position [5255, 0]
click at [1230, 378] on icon at bounding box center [1228, 376] width 6 height 9
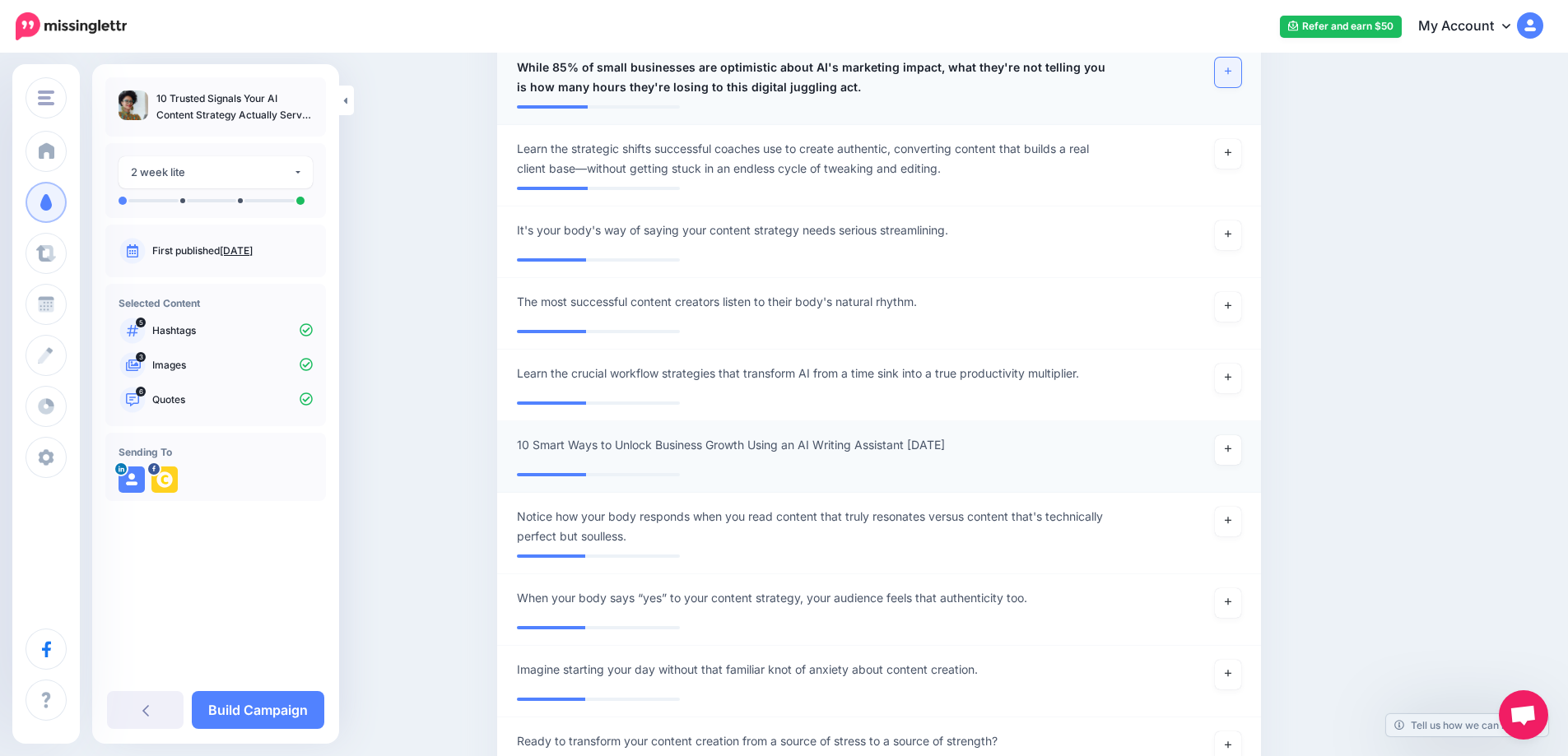
scroll to position [5803, 0]
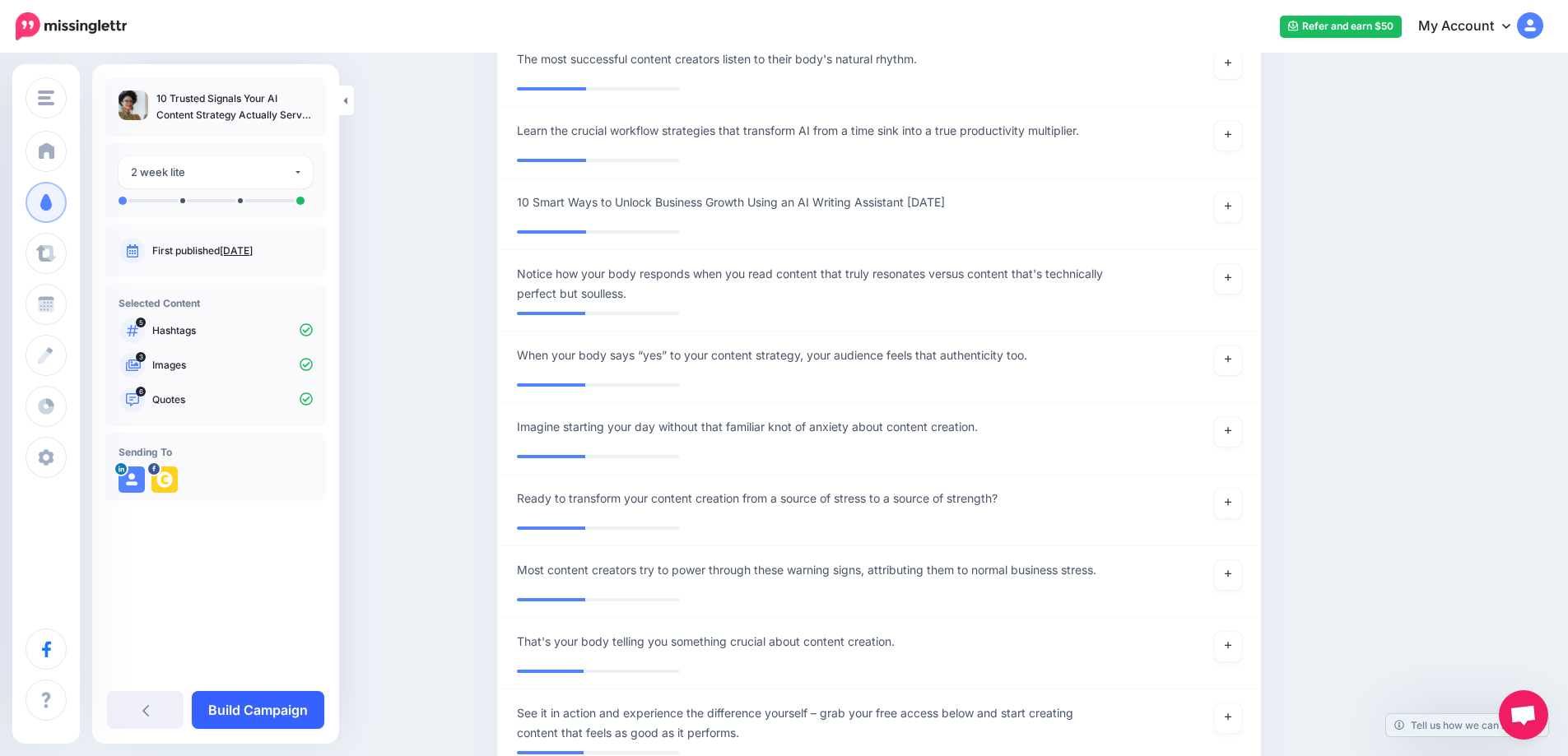
click at [287, 719] on link "Build Campaign" at bounding box center [257, 710] width 133 height 38
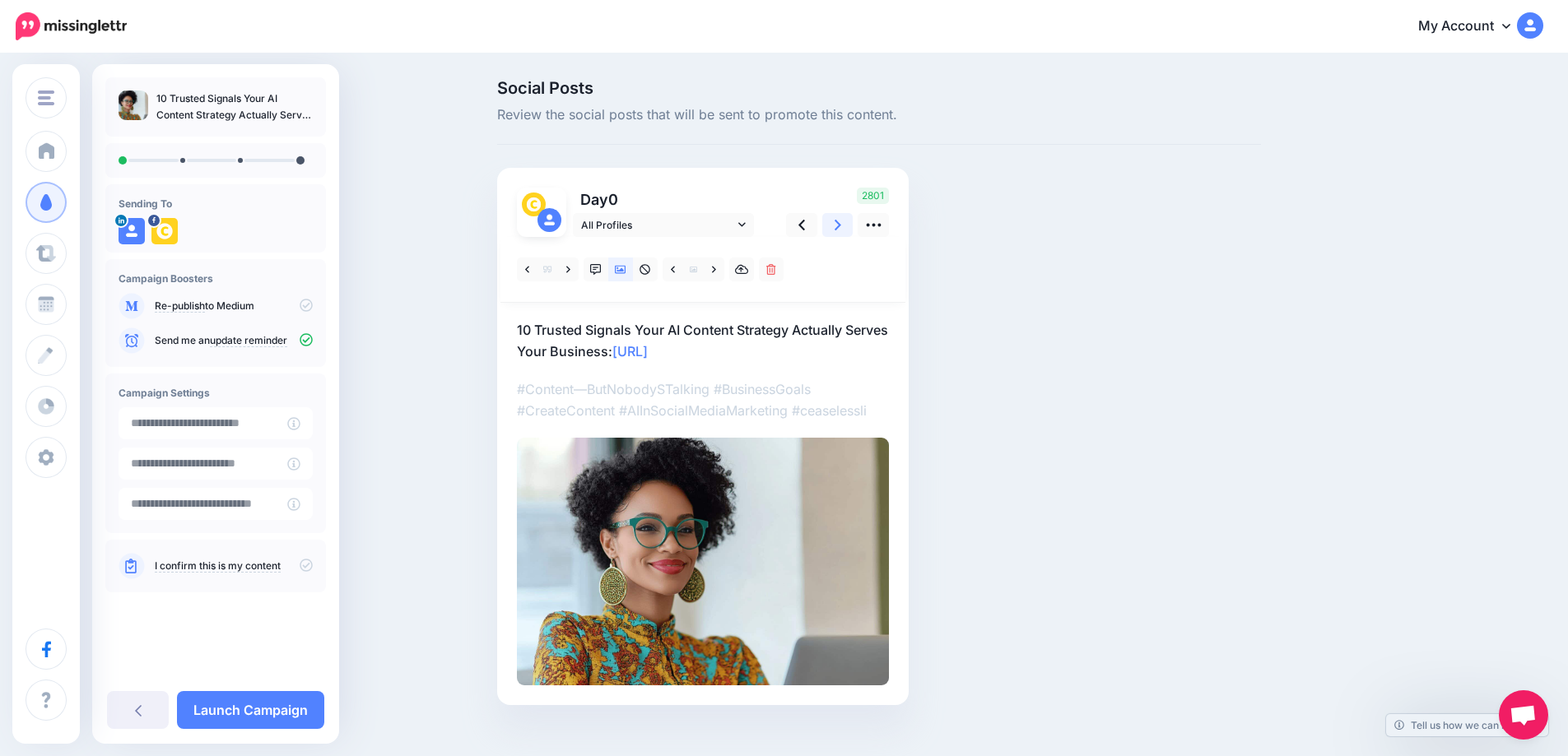
click at [837, 232] on link at bounding box center [837, 224] width 31 height 24
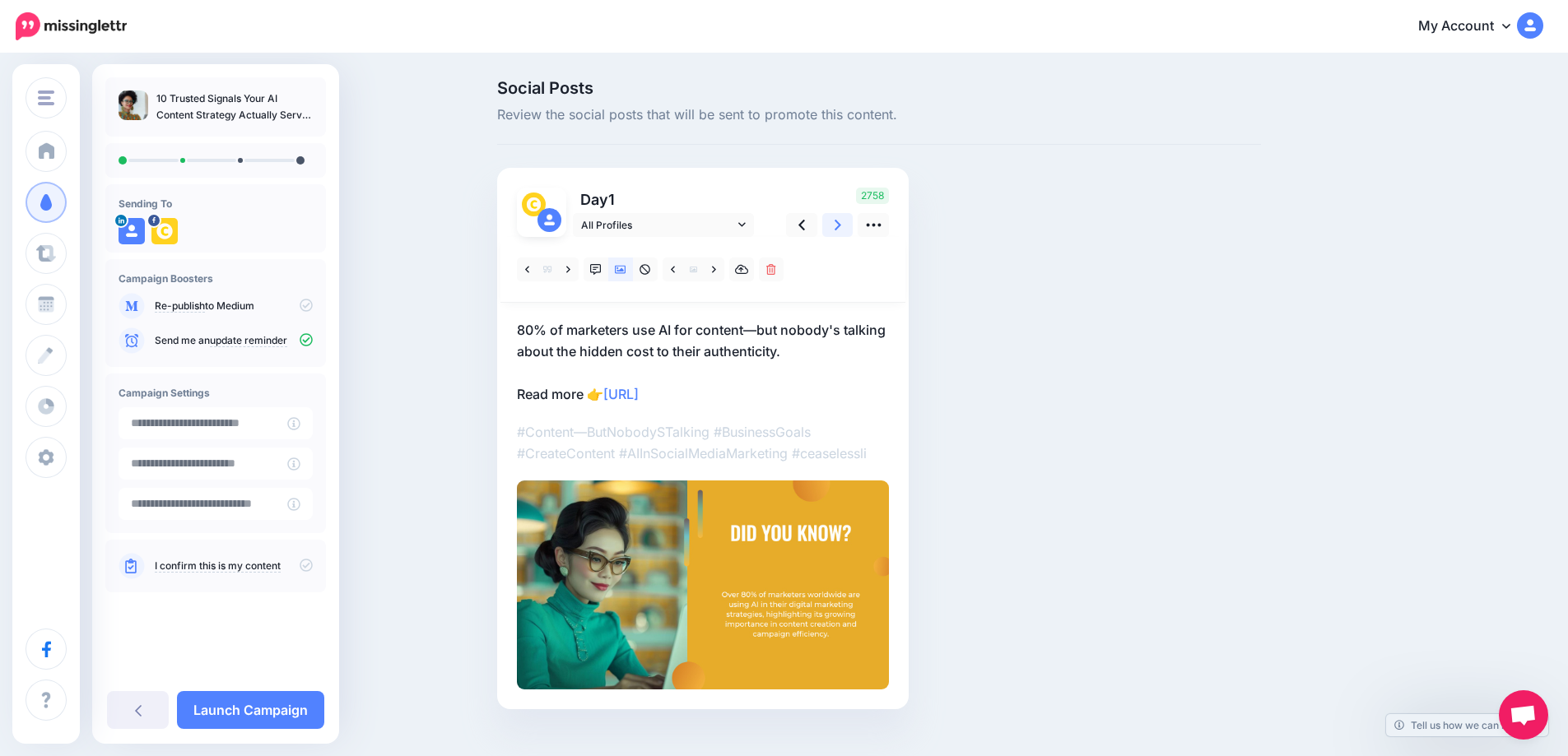
click at [853, 225] on link at bounding box center [837, 224] width 31 height 24
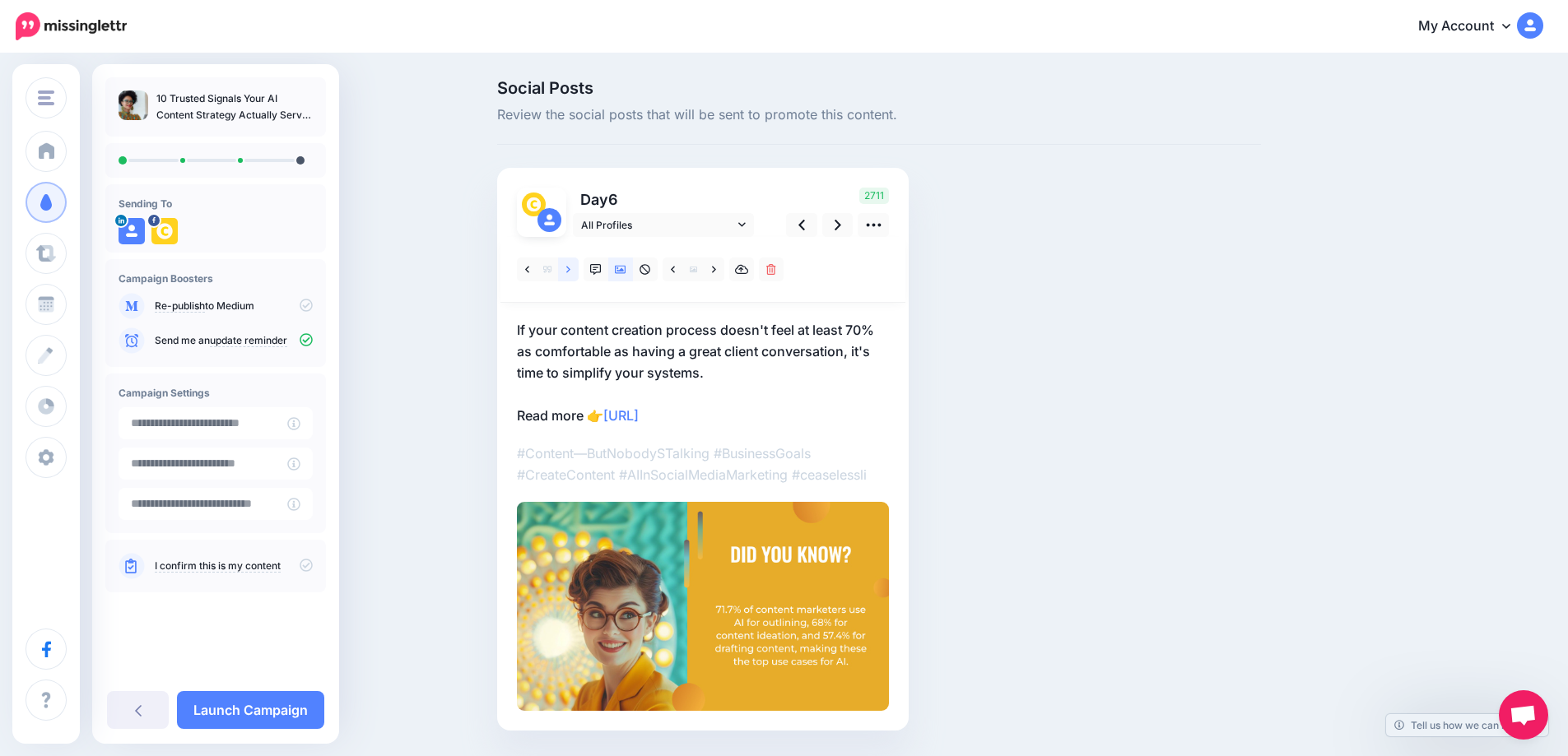
click at [570, 269] on icon at bounding box center [568, 268] width 4 height 6
click at [841, 230] on icon at bounding box center [837, 225] width 6 height 11
click at [716, 270] on icon at bounding box center [714, 270] width 4 height 12
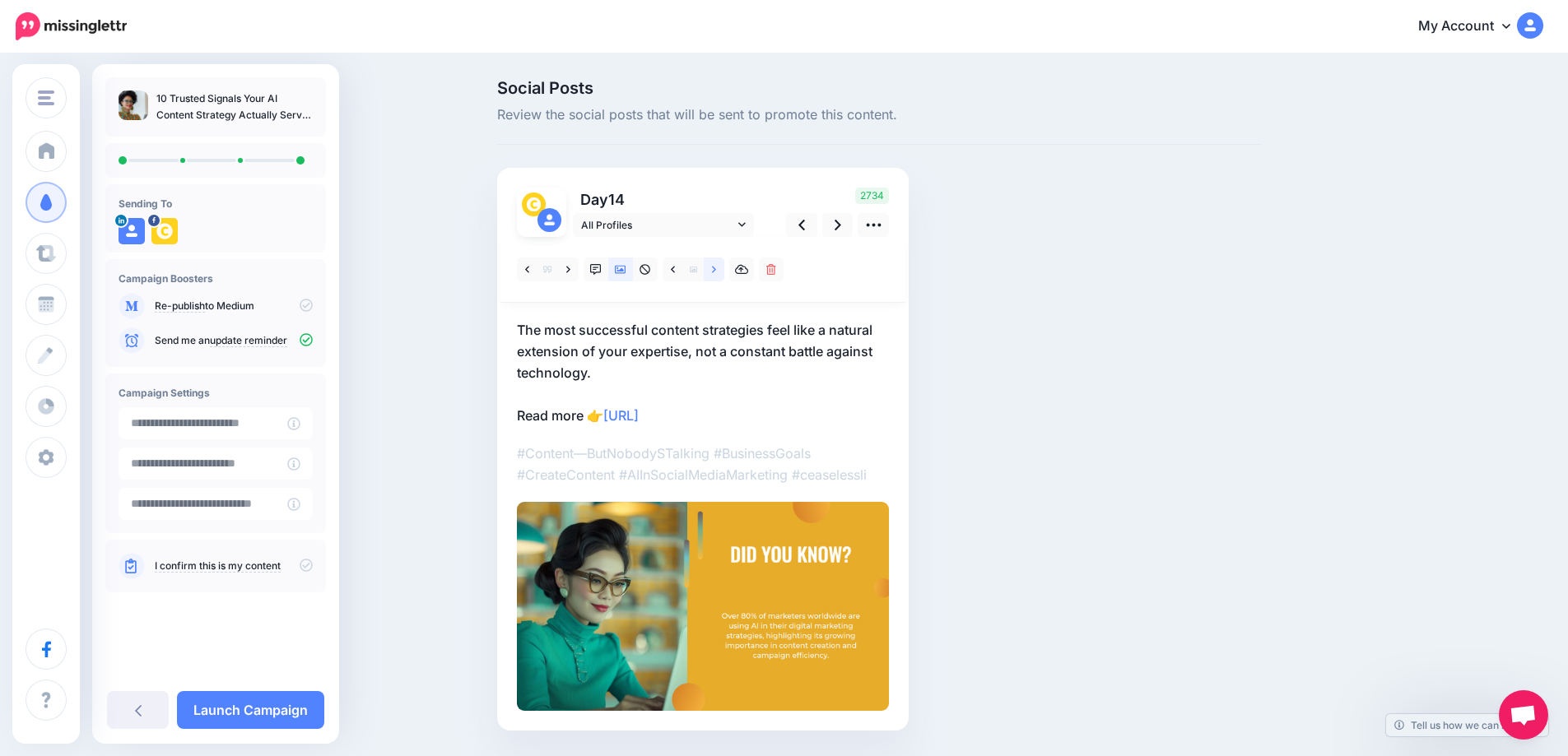
click at [716, 270] on icon at bounding box center [714, 270] width 4 height 12
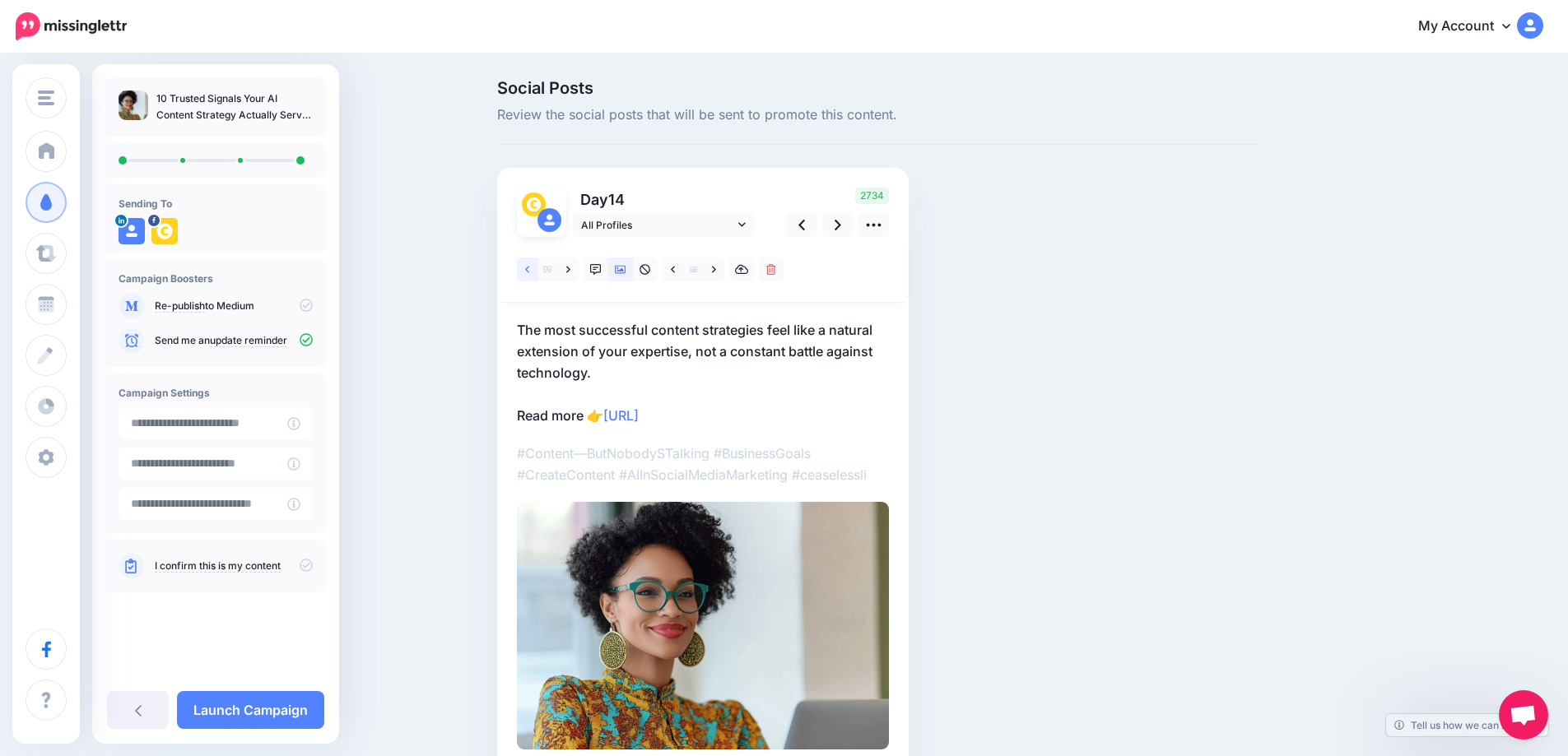
click at [529, 272] on icon at bounding box center [527, 270] width 4 height 12
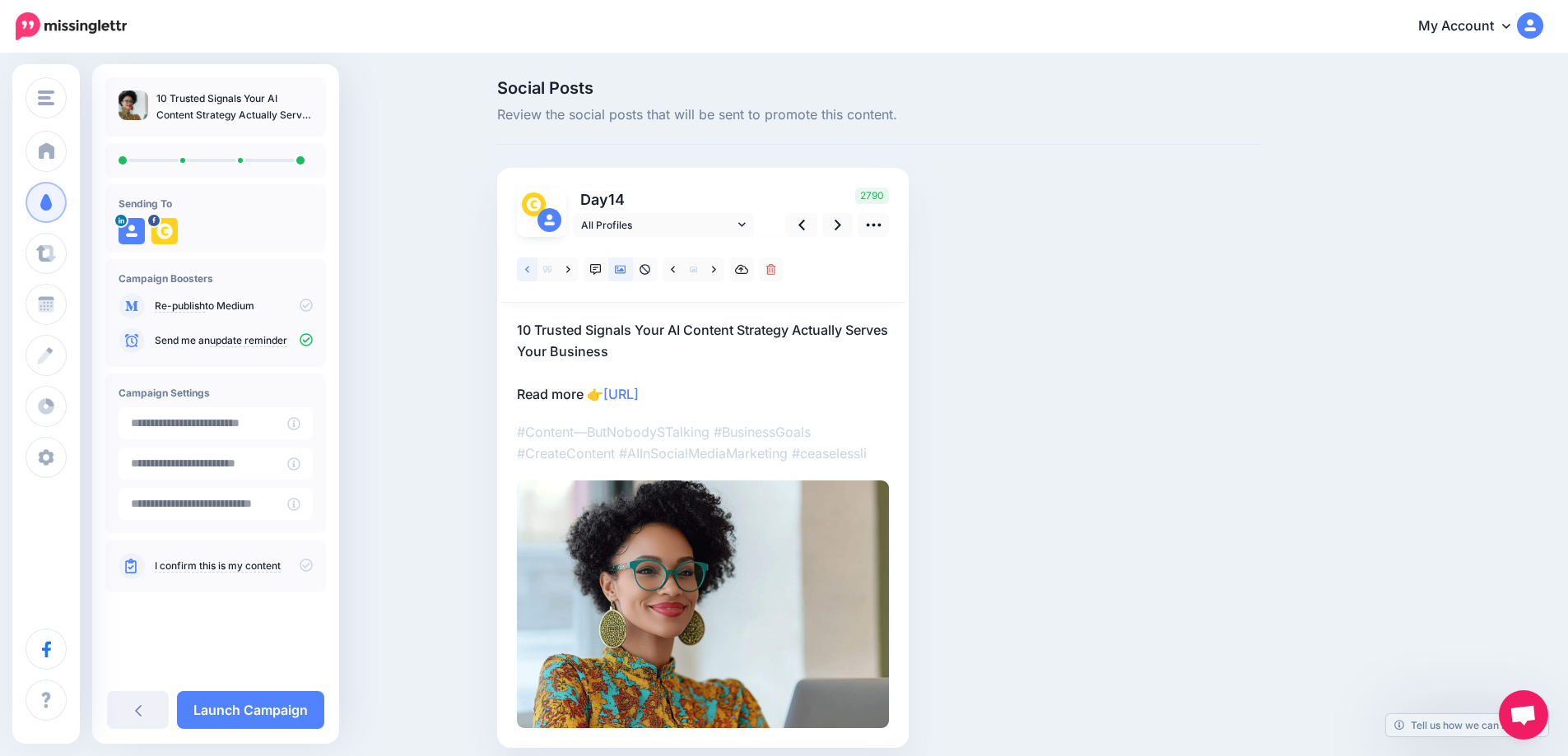
click at [529, 272] on icon at bounding box center [527, 270] width 4 height 12
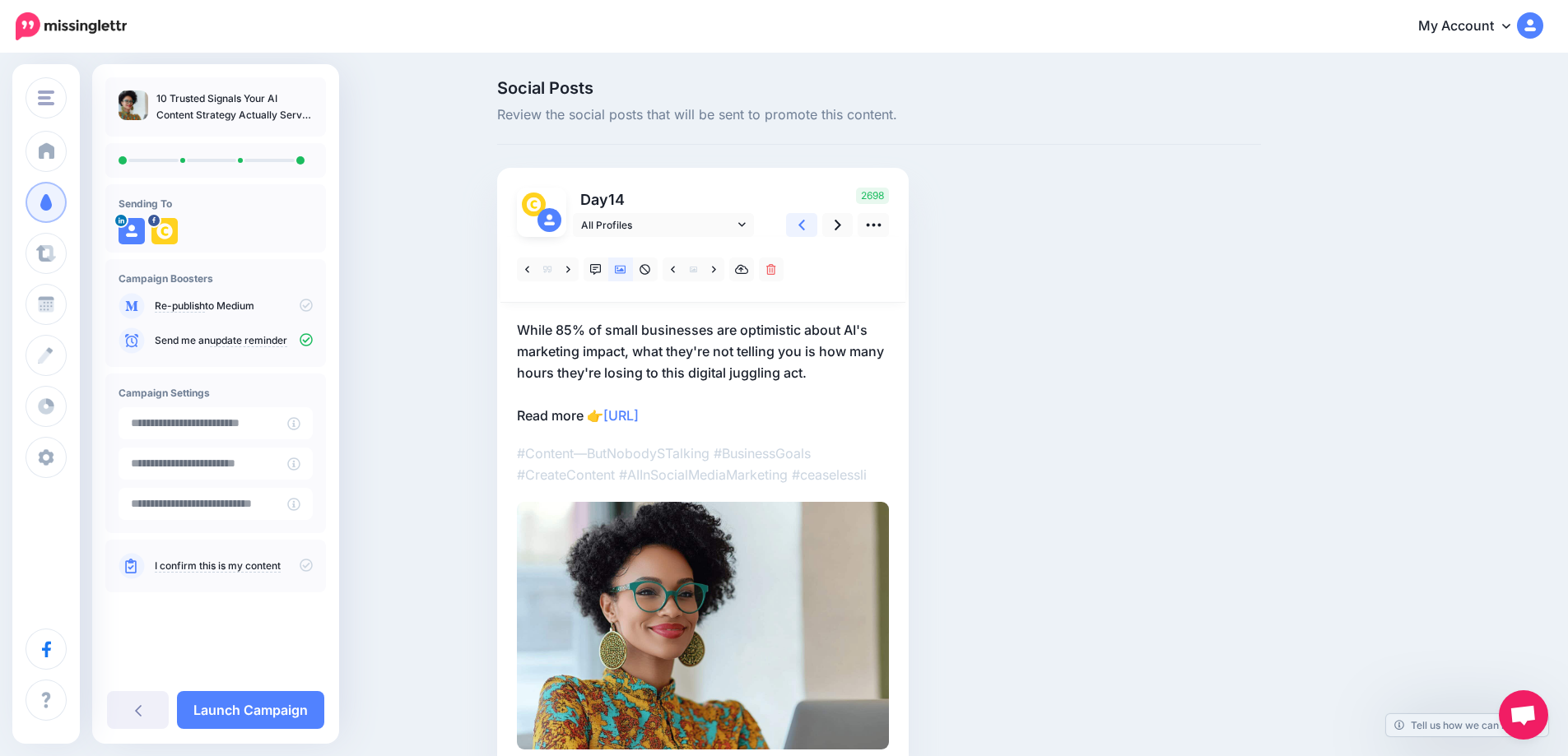
click at [815, 228] on link at bounding box center [801, 224] width 31 height 24
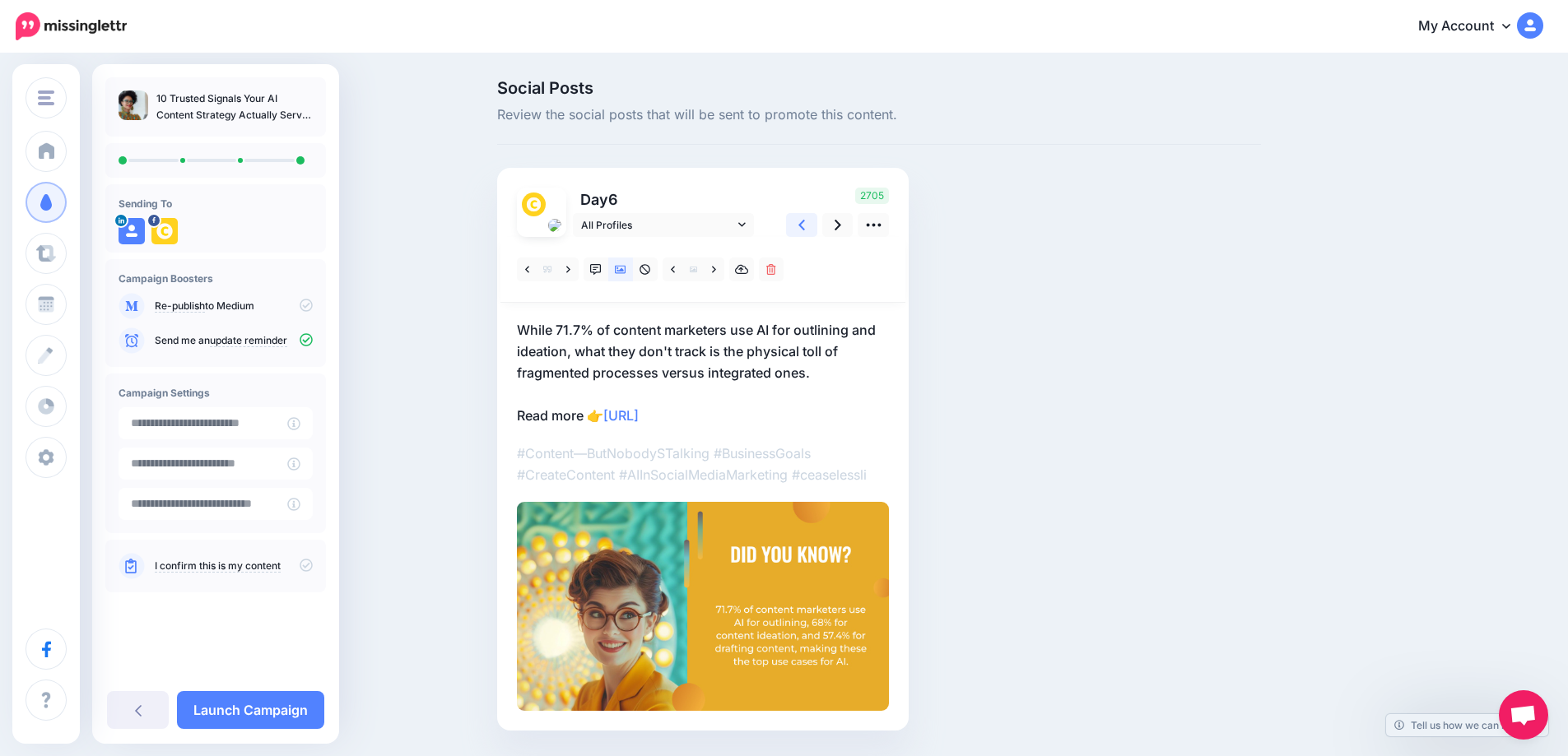
click at [815, 228] on link at bounding box center [801, 224] width 31 height 24
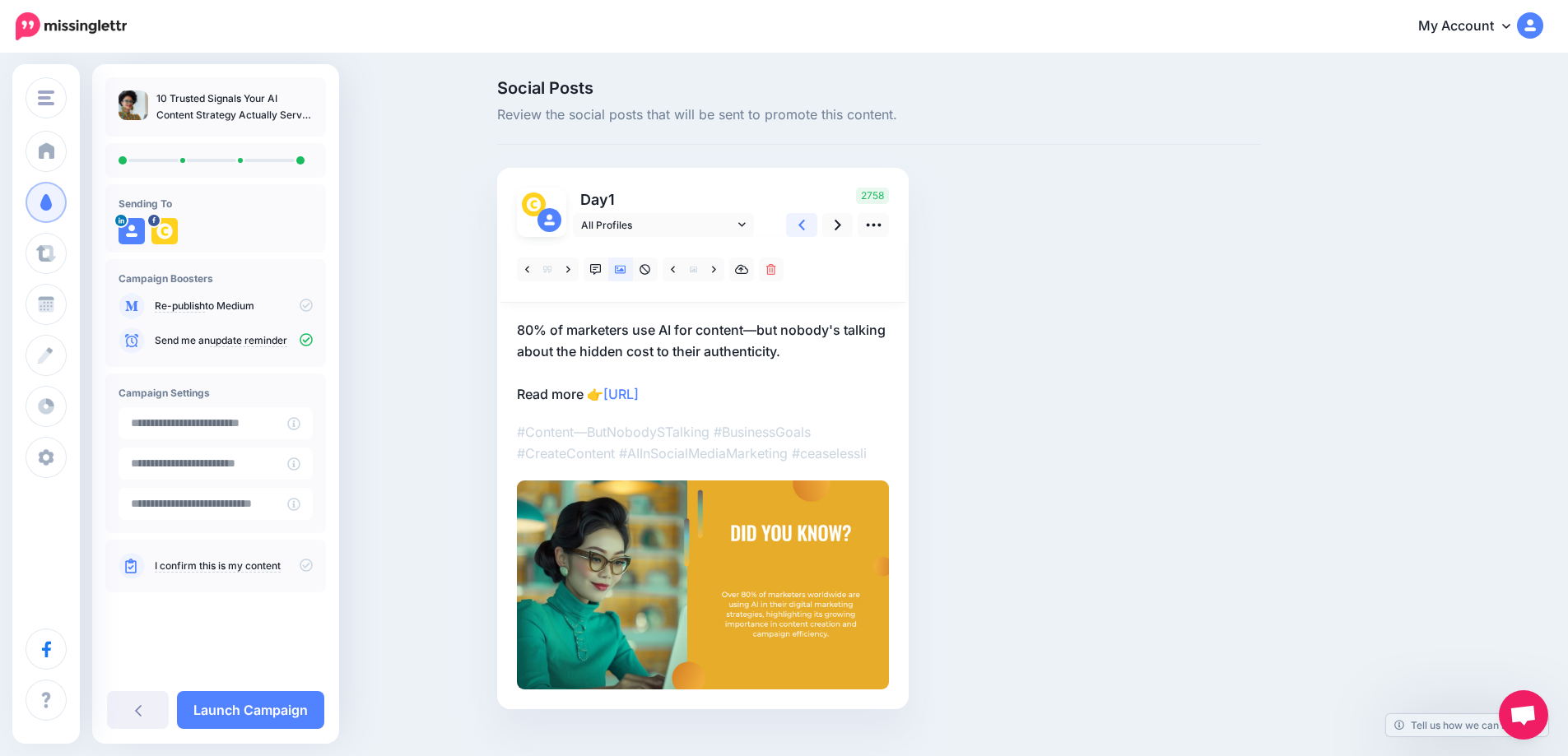
click at [815, 228] on link at bounding box center [801, 224] width 31 height 24
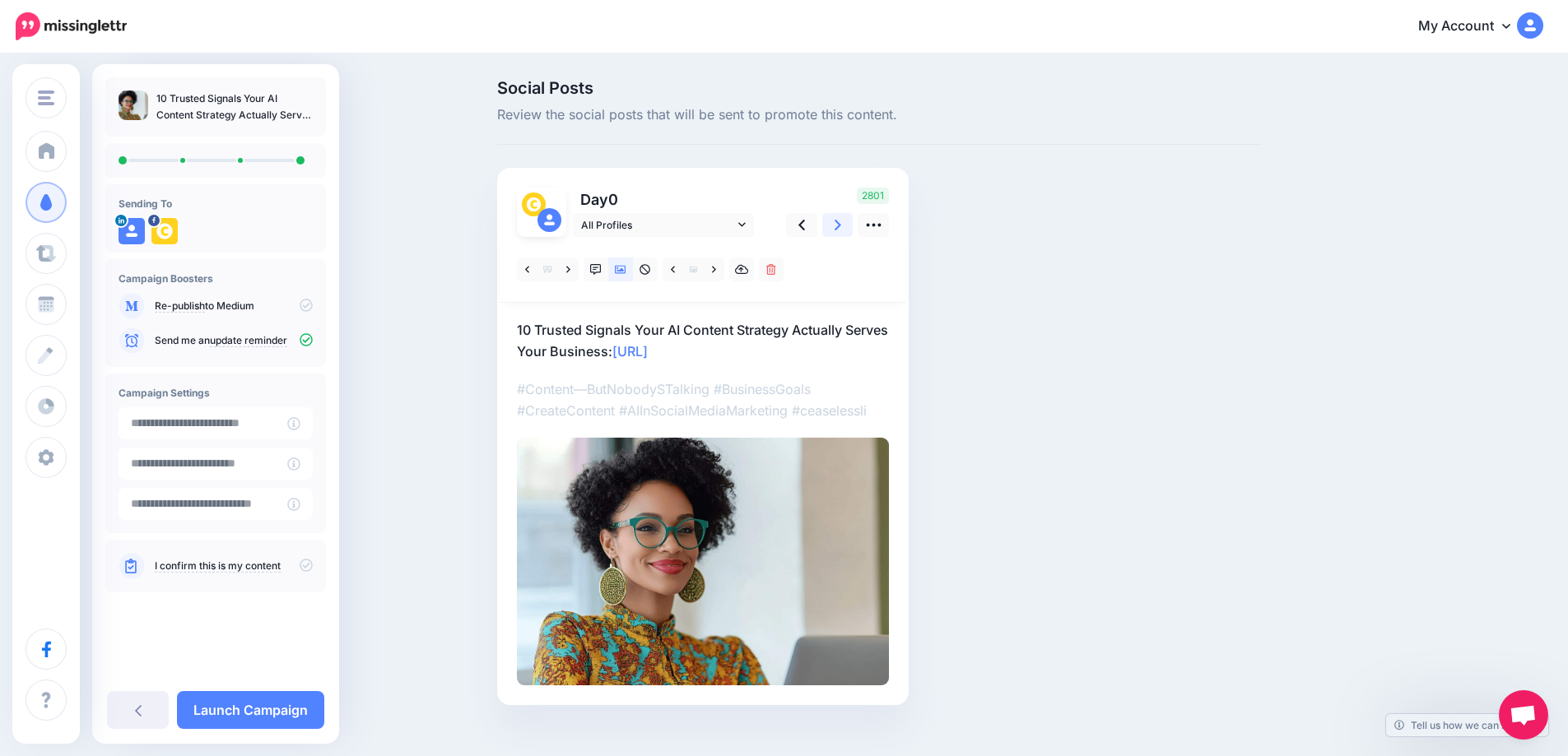
click at [838, 229] on link at bounding box center [837, 224] width 31 height 24
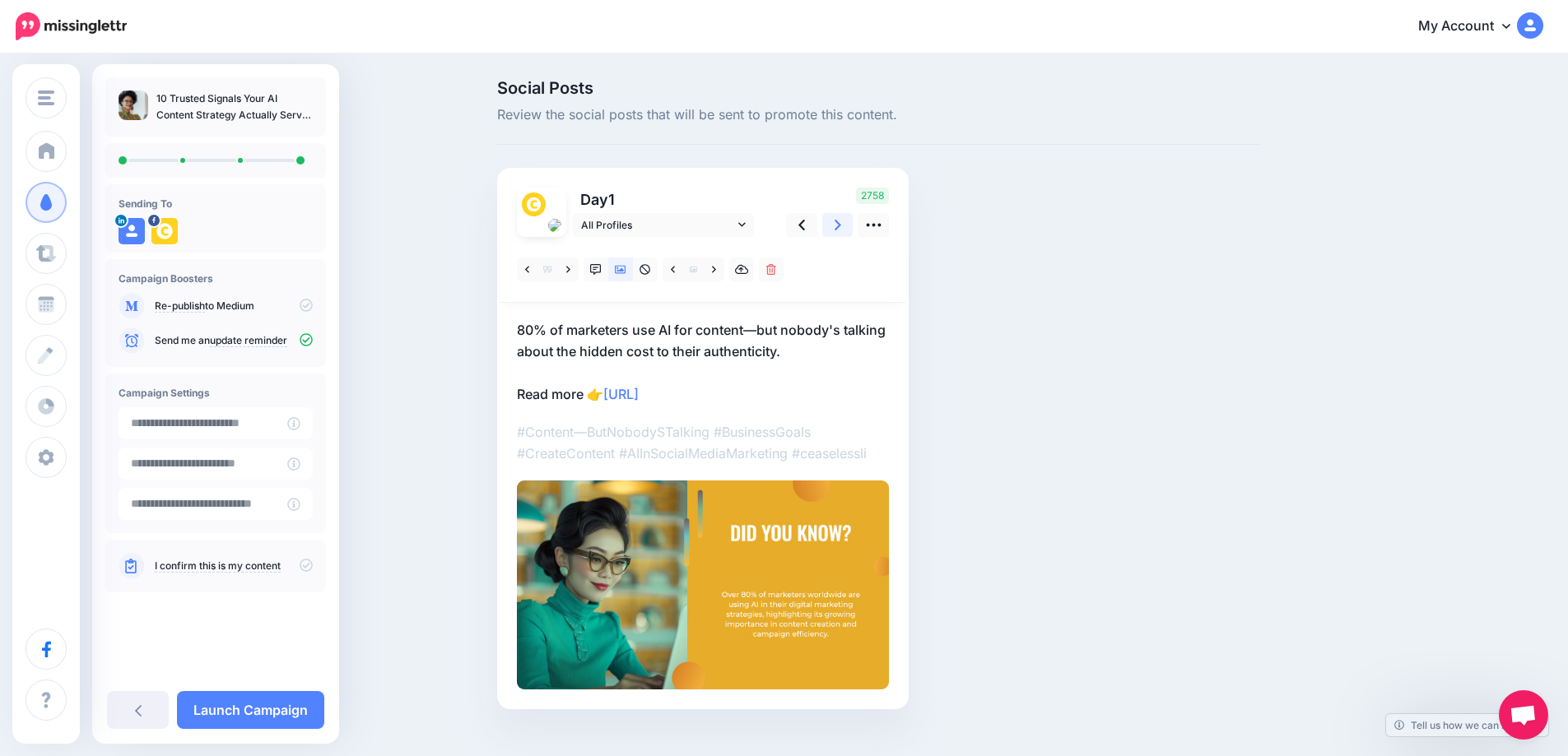
click at [838, 229] on link at bounding box center [837, 224] width 31 height 24
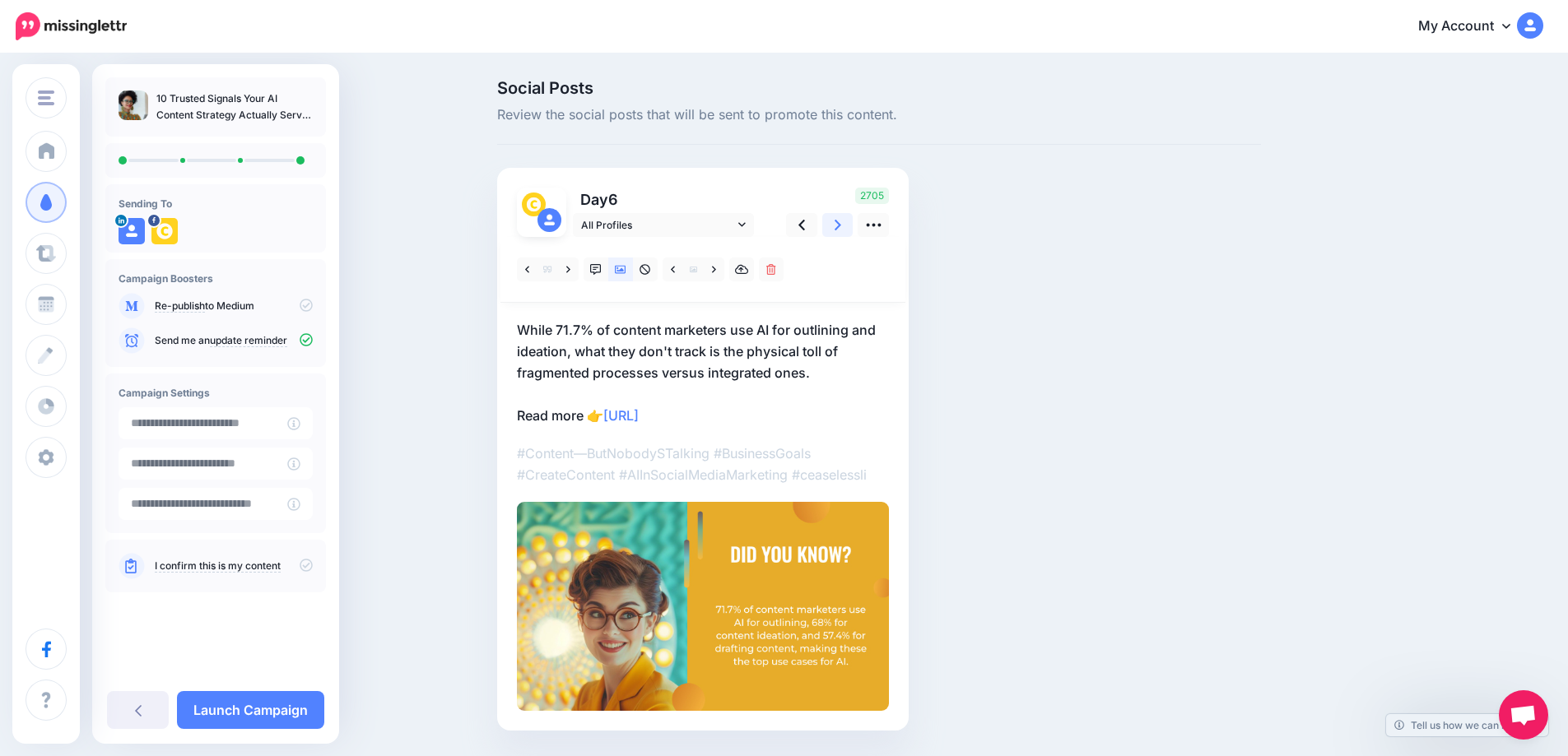
click at [838, 229] on link at bounding box center [837, 224] width 31 height 24
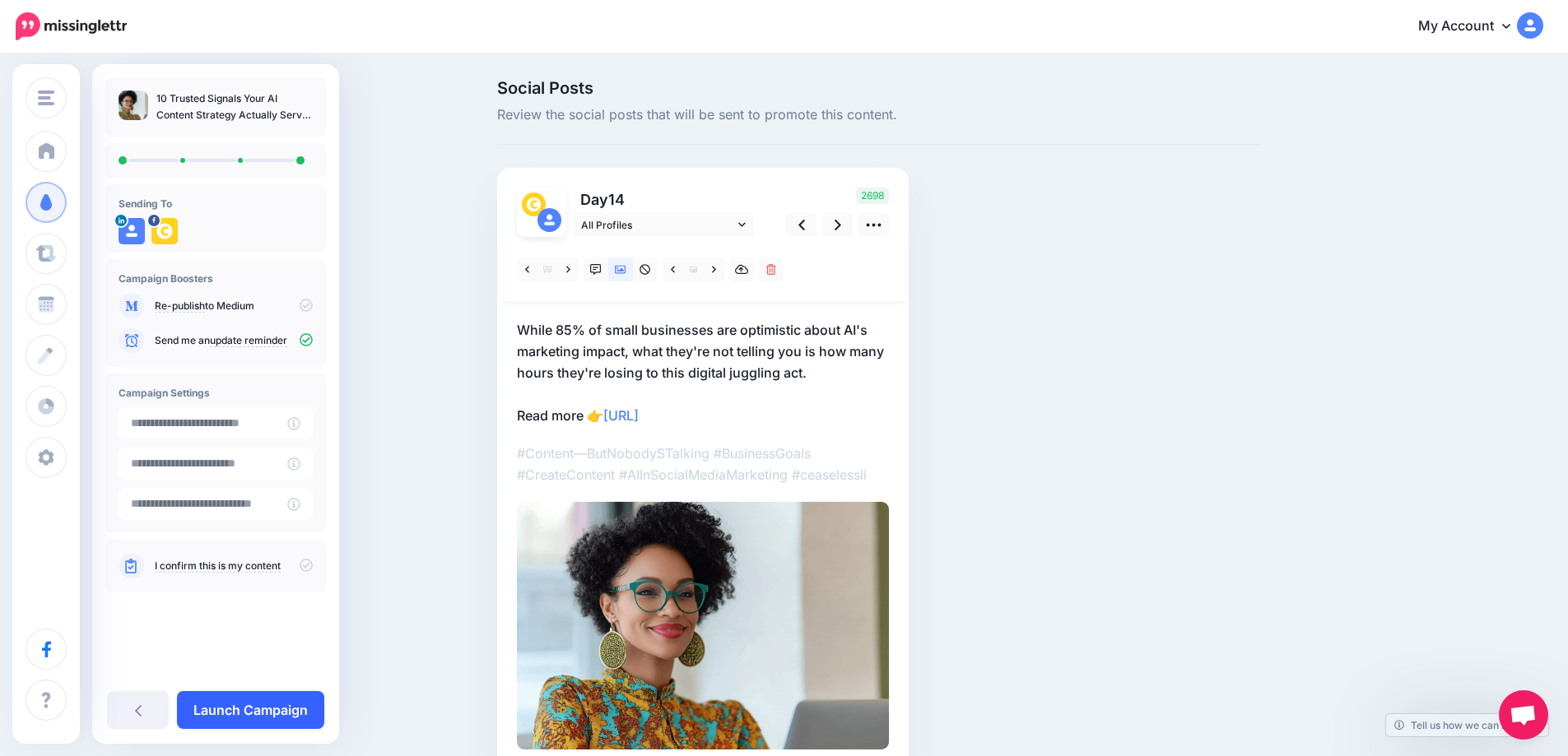
click at [290, 712] on link "Launch Campaign" at bounding box center [250, 710] width 147 height 38
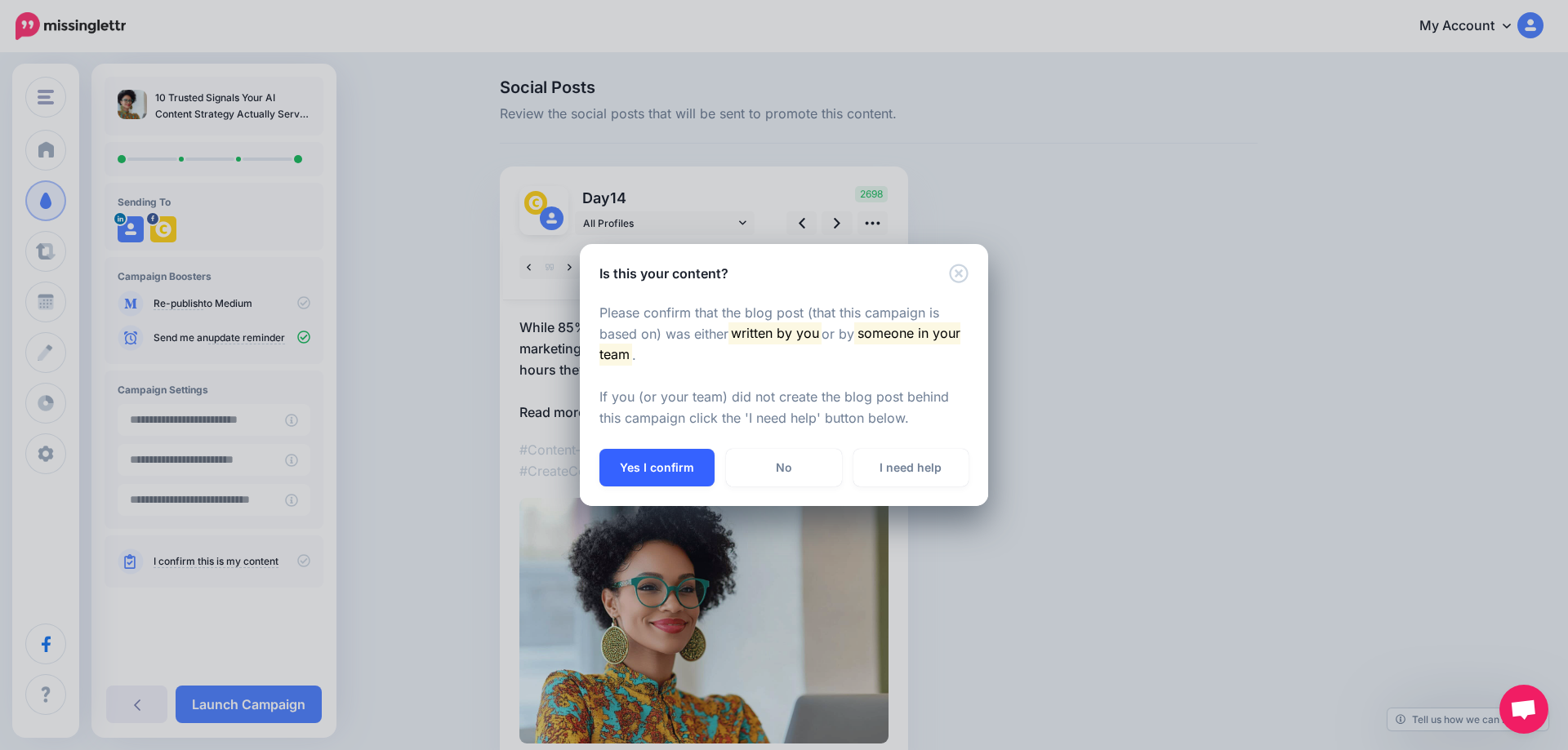
click at [656, 473] on button "Yes I confirm" at bounding box center [657, 467] width 115 height 38
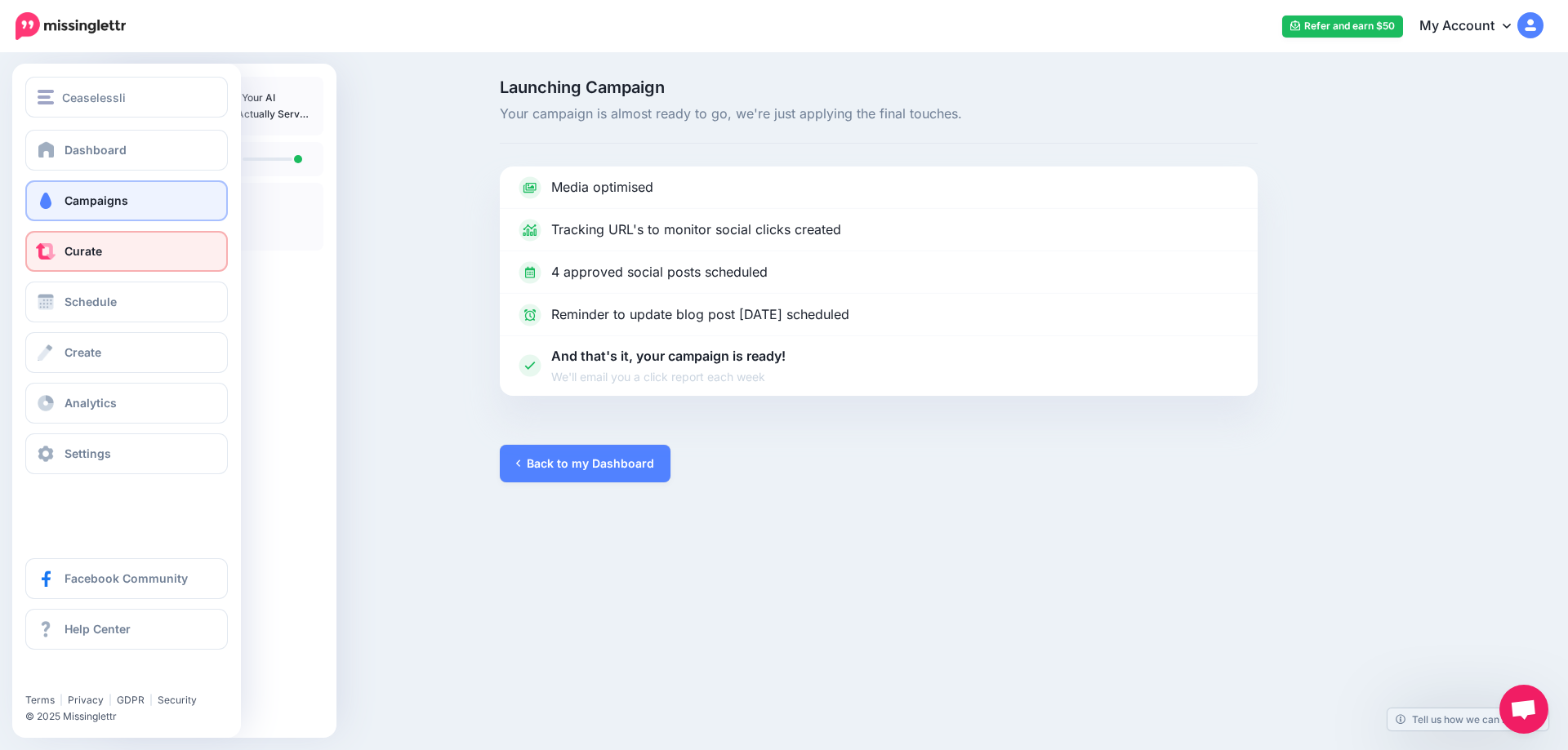
click at [86, 244] on span "Curate" at bounding box center [83, 251] width 38 height 14
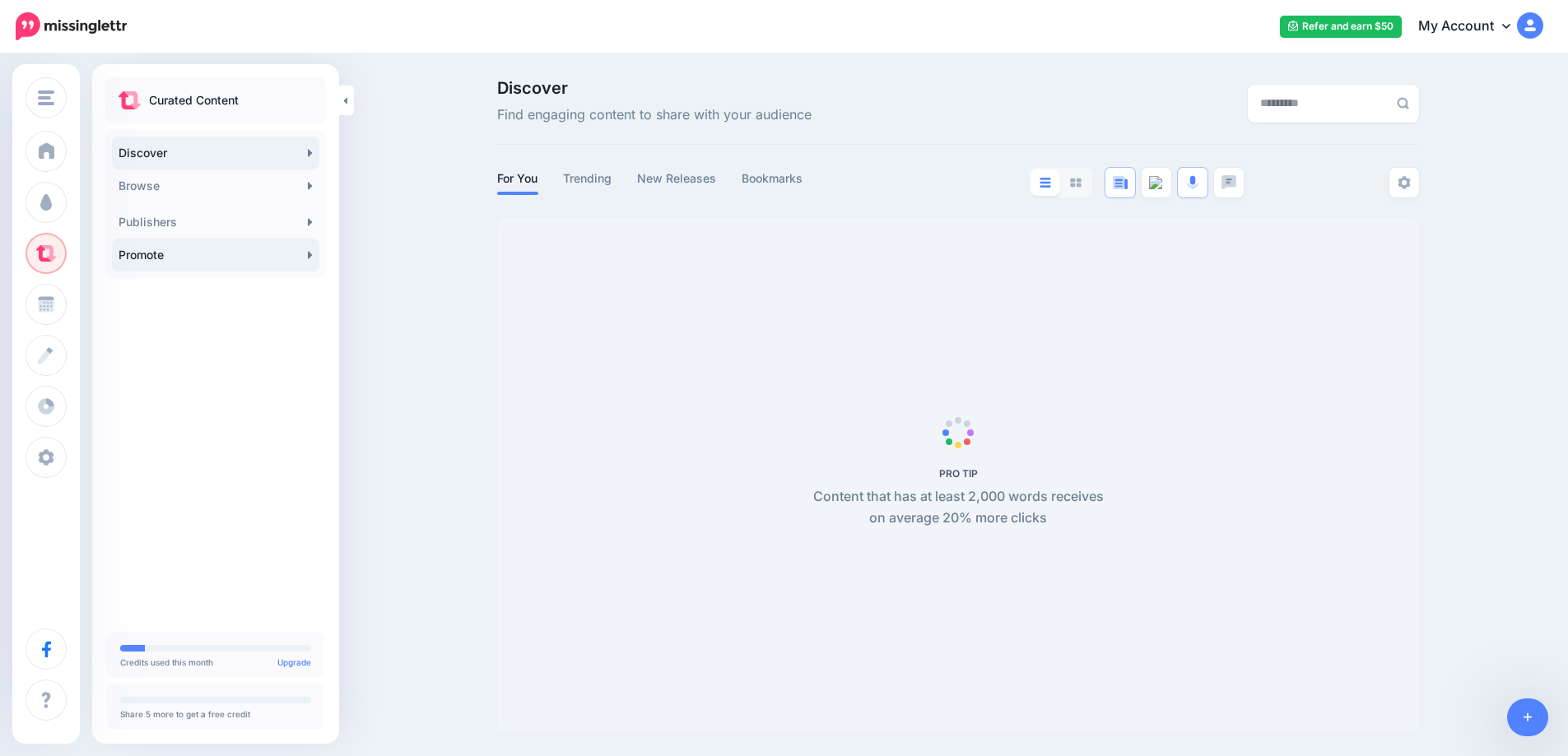
click at [310, 261] on icon at bounding box center [311, 255] width 5 height 13
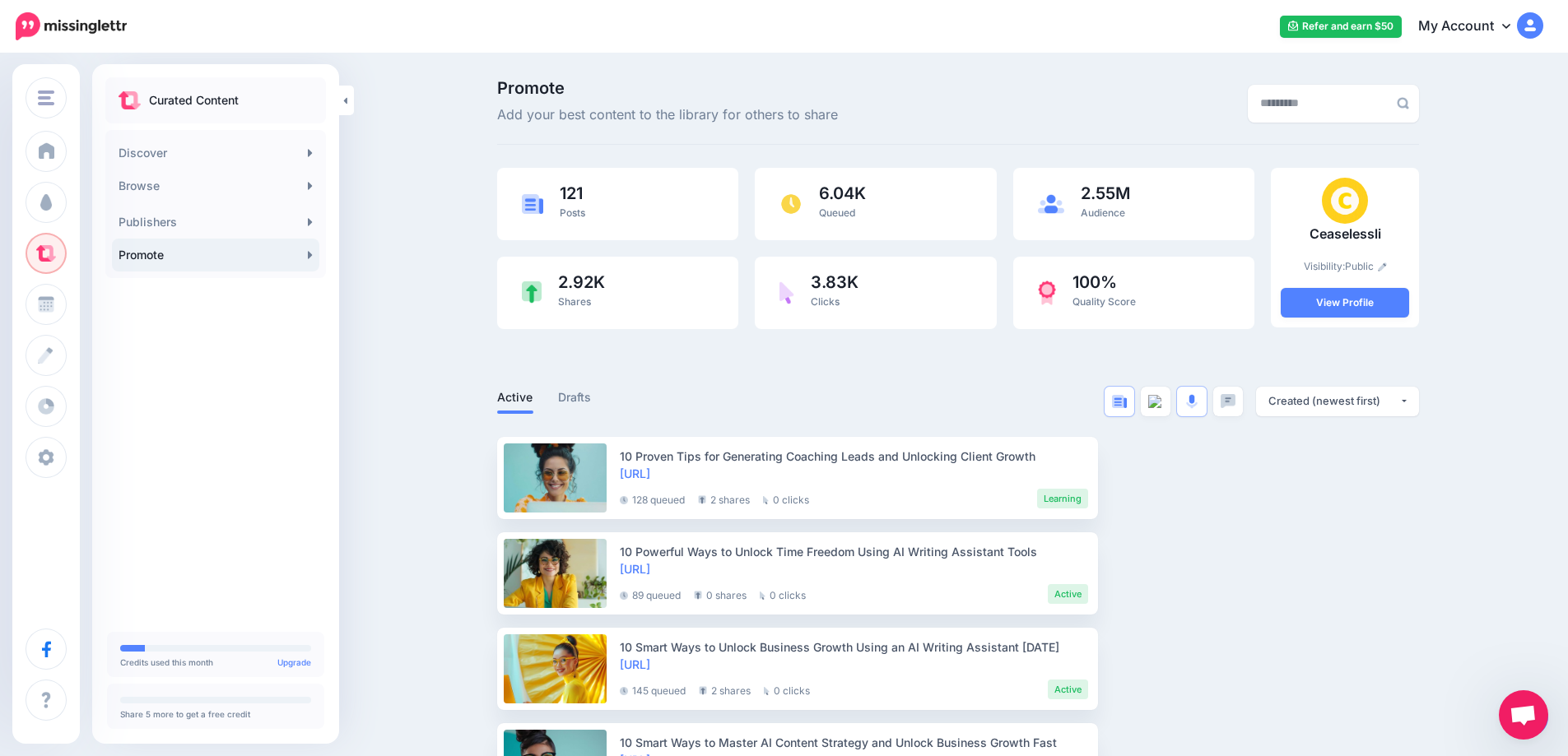
click at [311, 263] on link "Promote" at bounding box center [216, 255] width 208 height 33
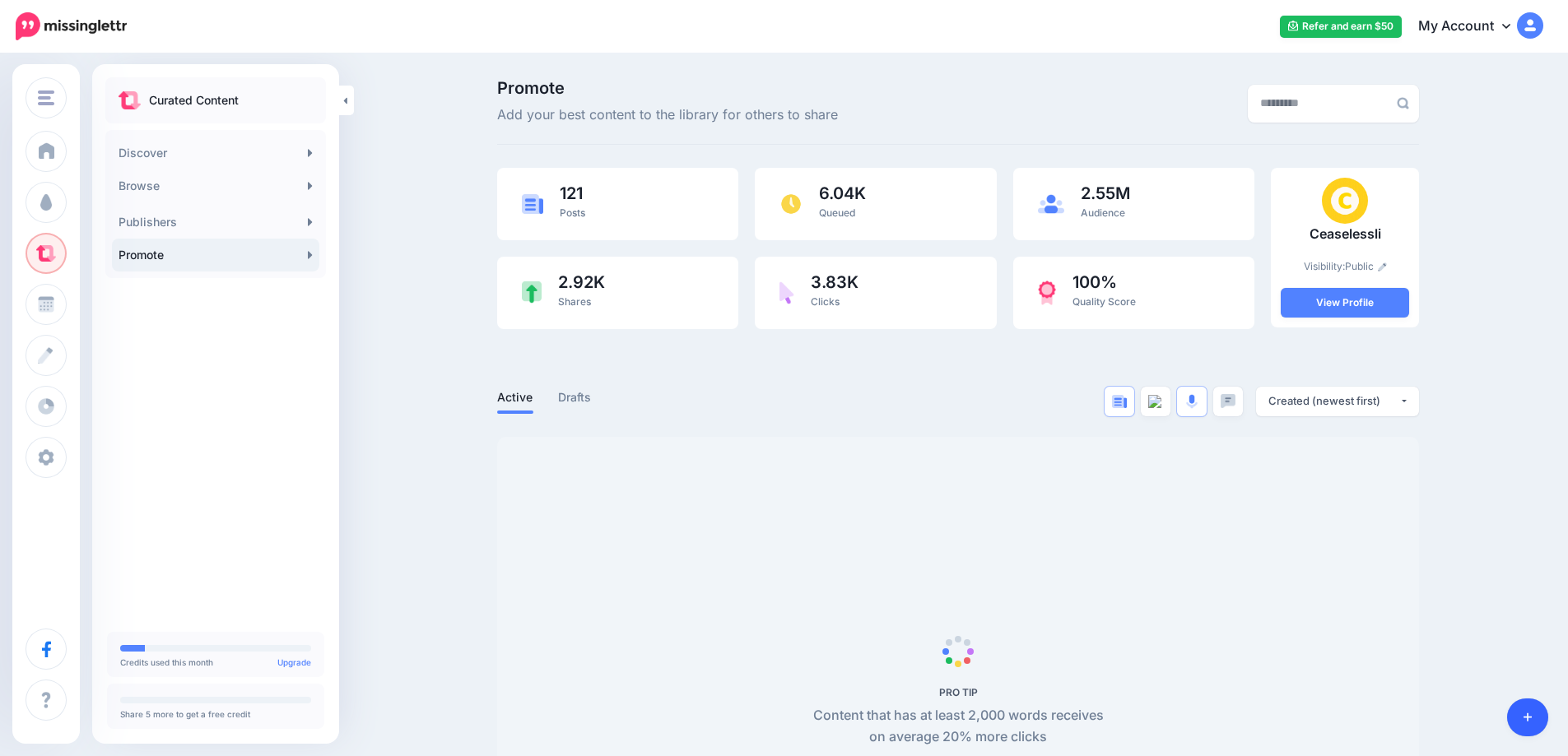
click at [1536, 724] on body "Refer and earn $50 My Account Dashboard My Account Logout" at bounding box center [784, 378] width 1568 height 756
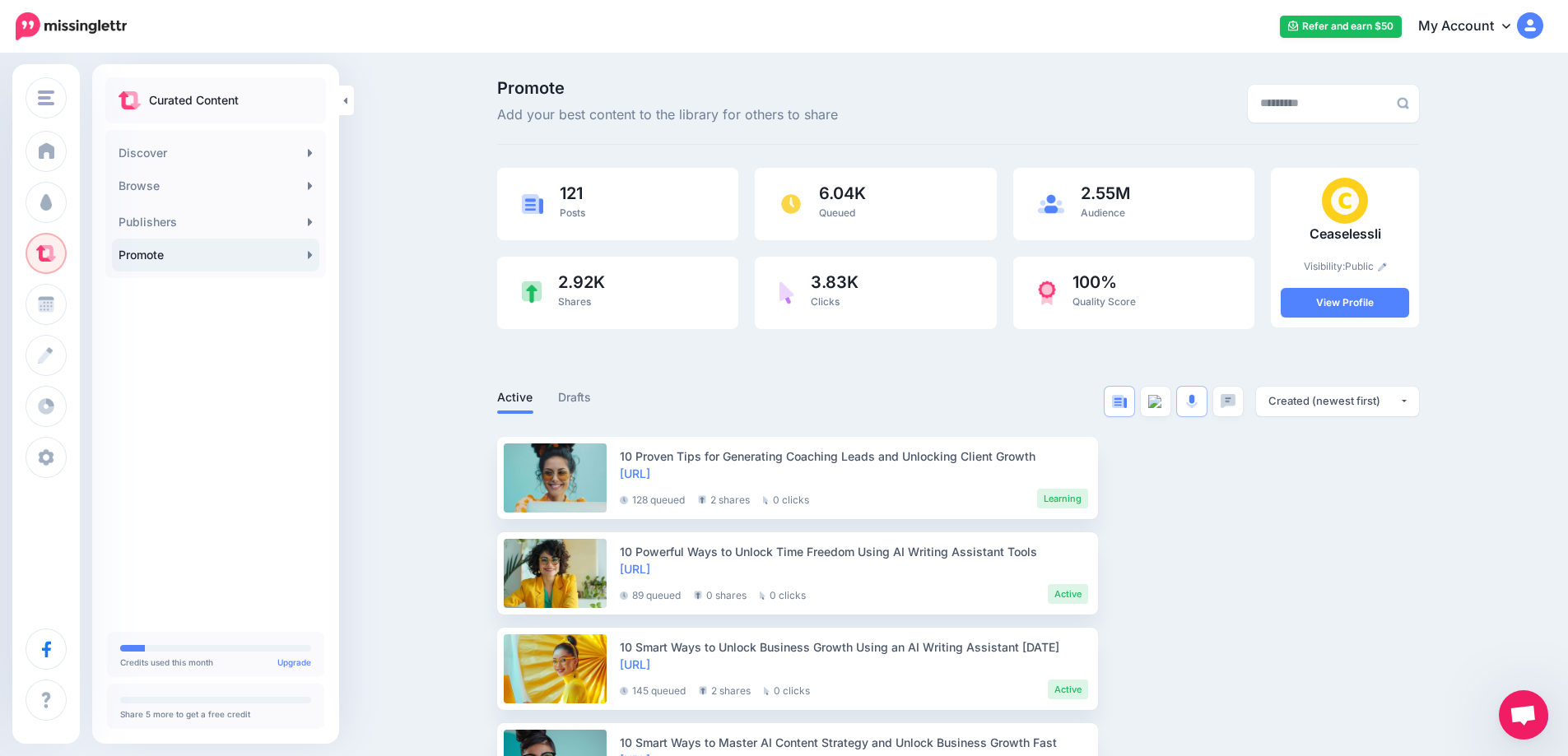
click at [304, 256] on link "Promote" at bounding box center [216, 255] width 208 height 33
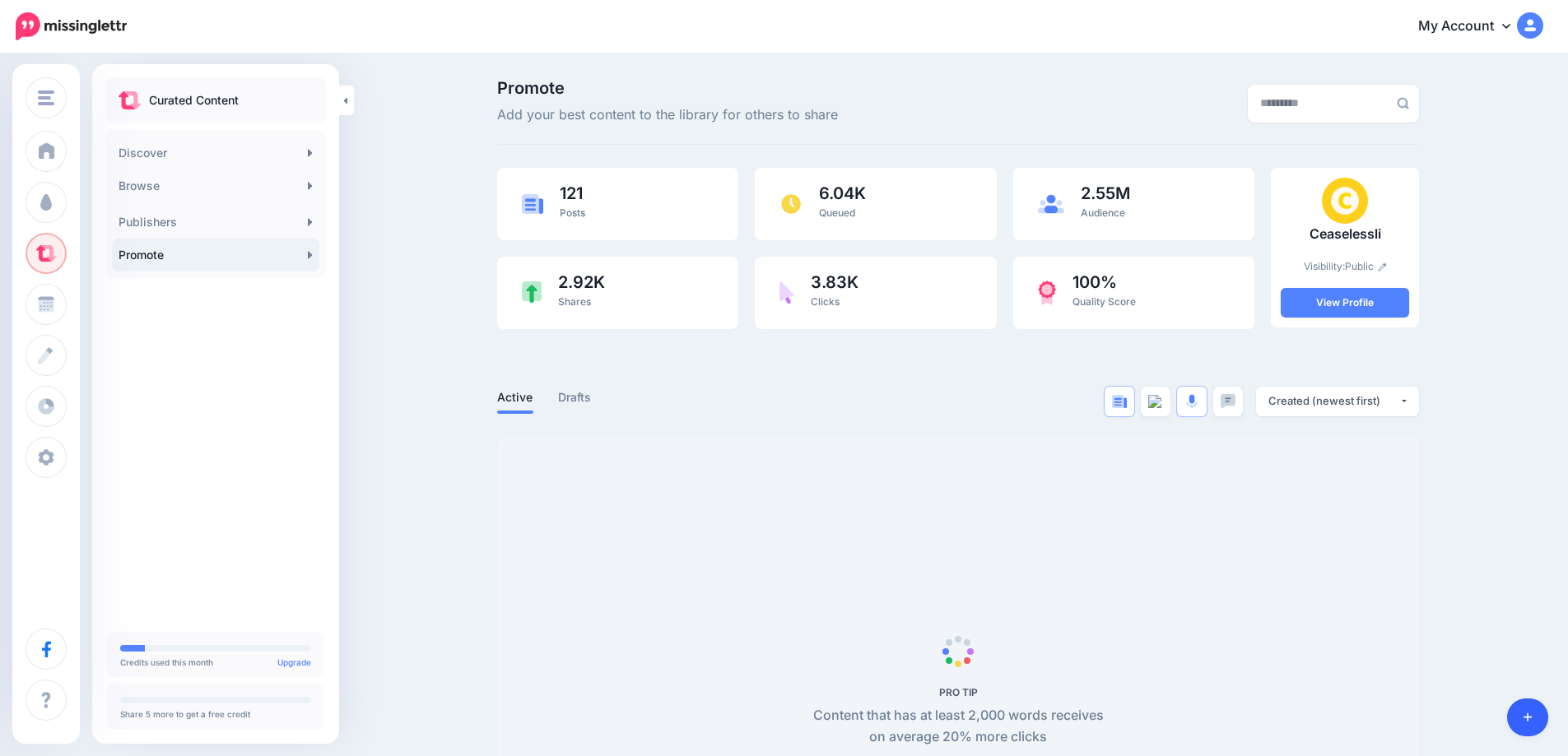
click at [1522, 723] on link at bounding box center [1528, 718] width 42 height 38
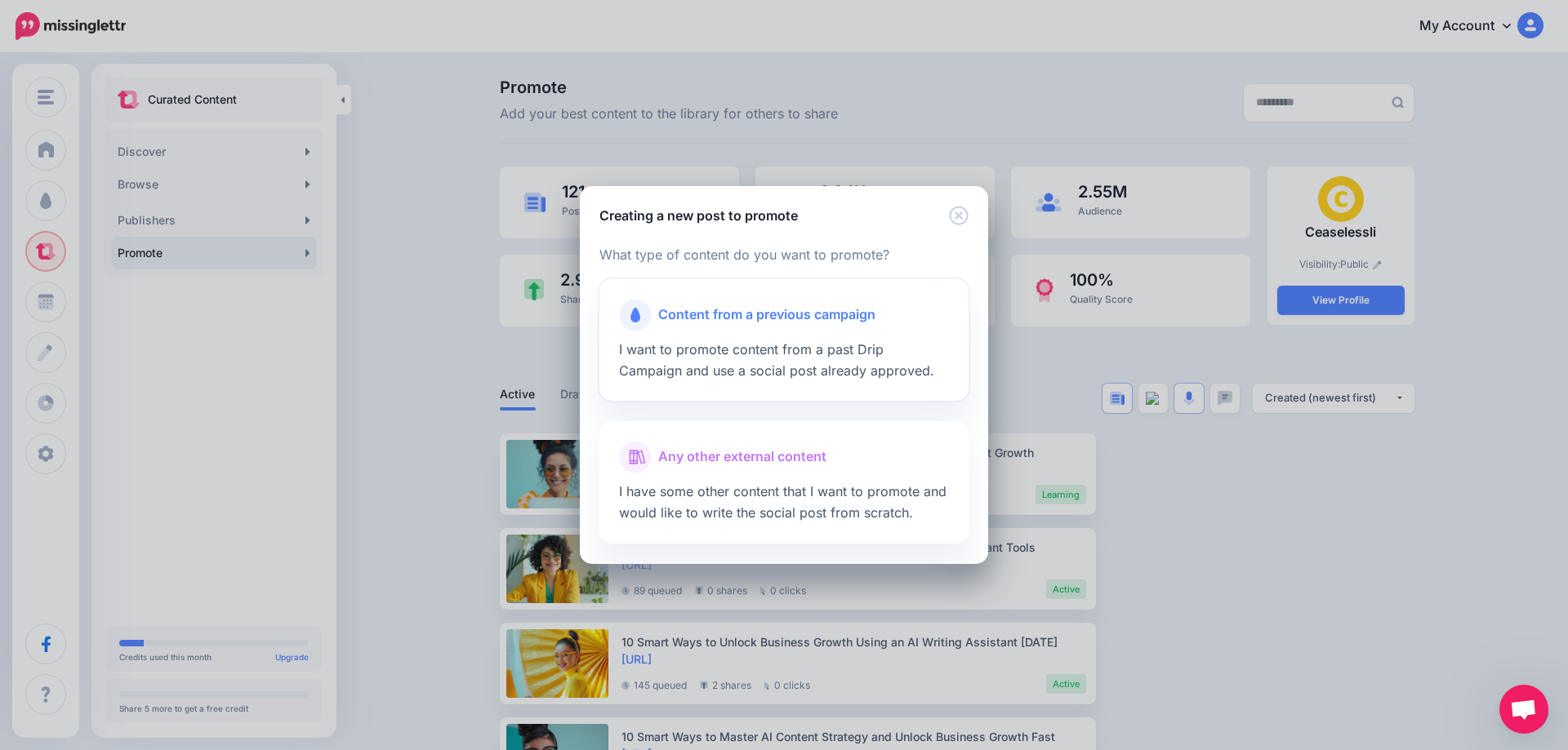
click at [765, 338] on div at bounding box center [783, 335] width 330 height 8
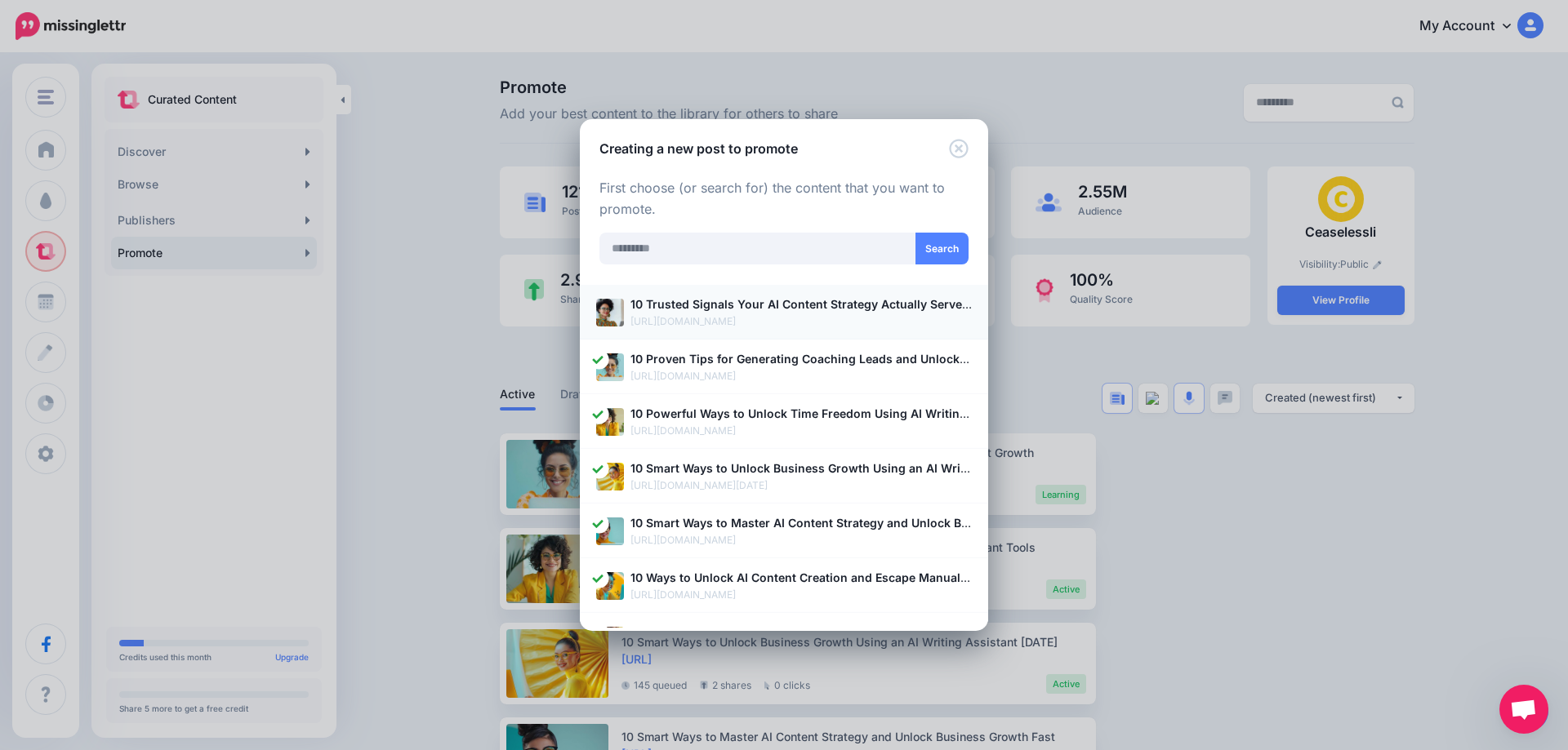
click at [719, 319] on p "[URL][DOMAIN_NAME]" at bounding box center [801, 322] width 341 height 16
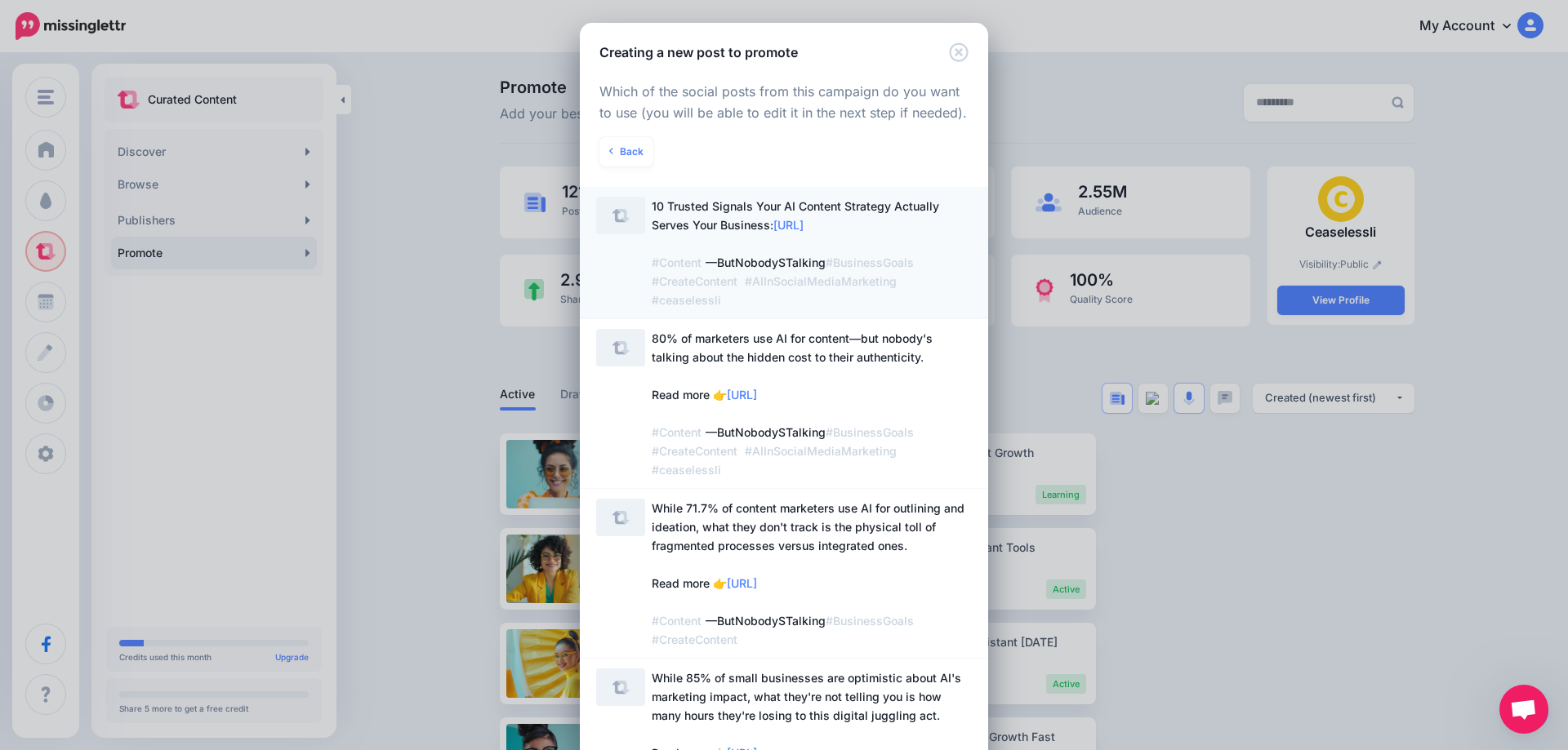
click at [699, 231] on span "10 Trusted Signals Your AI Content Strategy Actually Serves Your Business: [URL…" at bounding box center [795, 253] width 287 height 108
